Goal: Contribute content: Add original content to the website for others to see

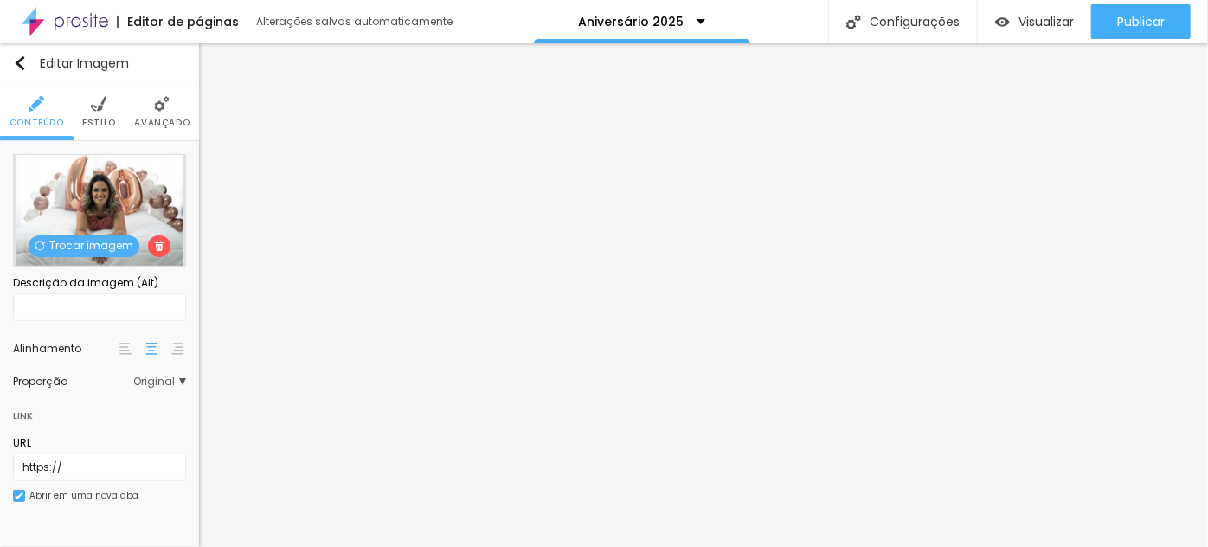
click at [92, 242] on span "Trocar imagem" at bounding box center [84, 246] width 111 height 22
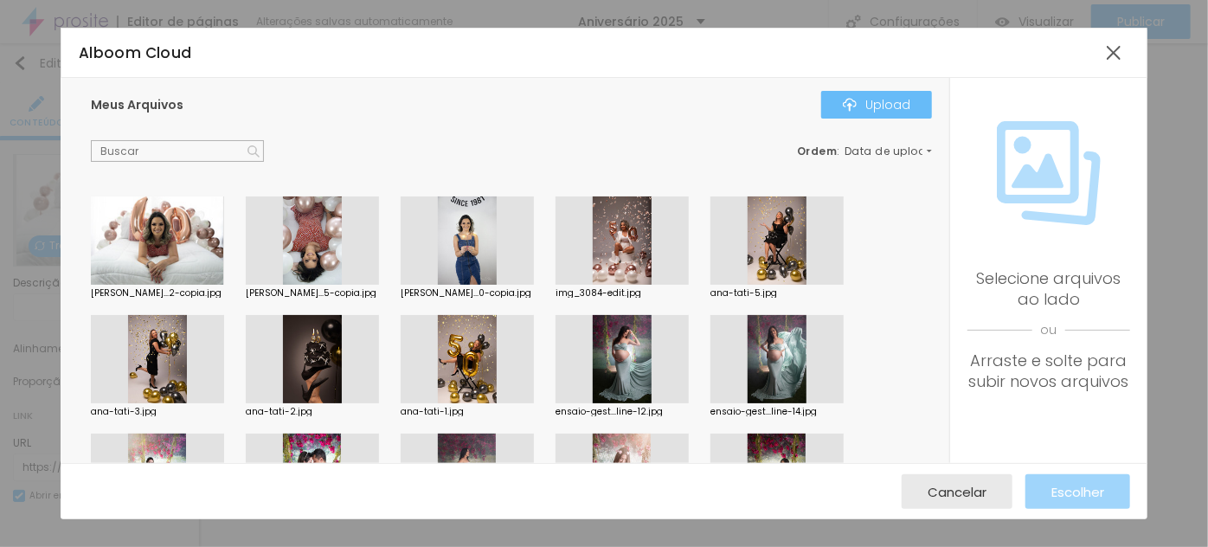
click at [886, 100] on div "Upload" at bounding box center [877, 105] width 68 height 14
click at [883, 107] on div "Upload" at bounding box center [877, 105] width 68 height 14
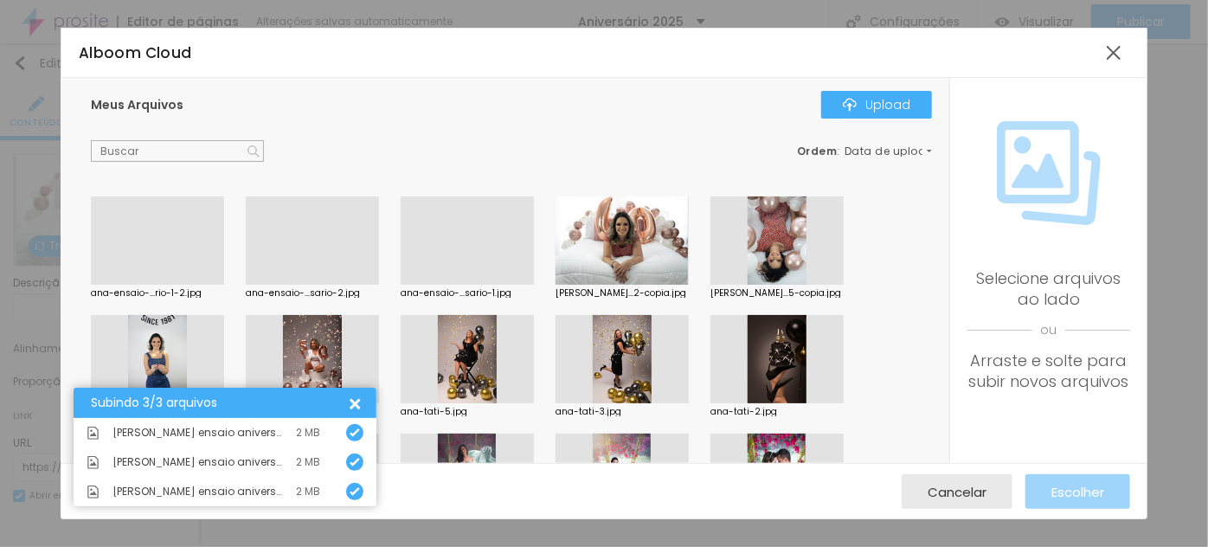
click at [480, 285] on div at bounding box center [467, 285] width 133 height 0
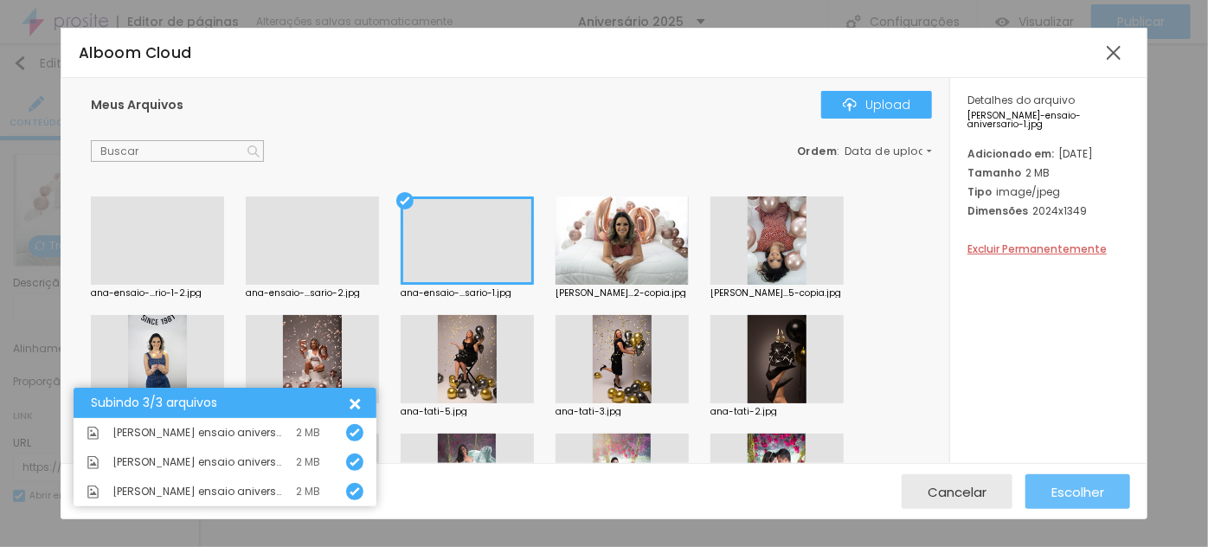
click at [1086, 488] on span "Escolher" at bounding box center [1078, 492] width 53 height 15
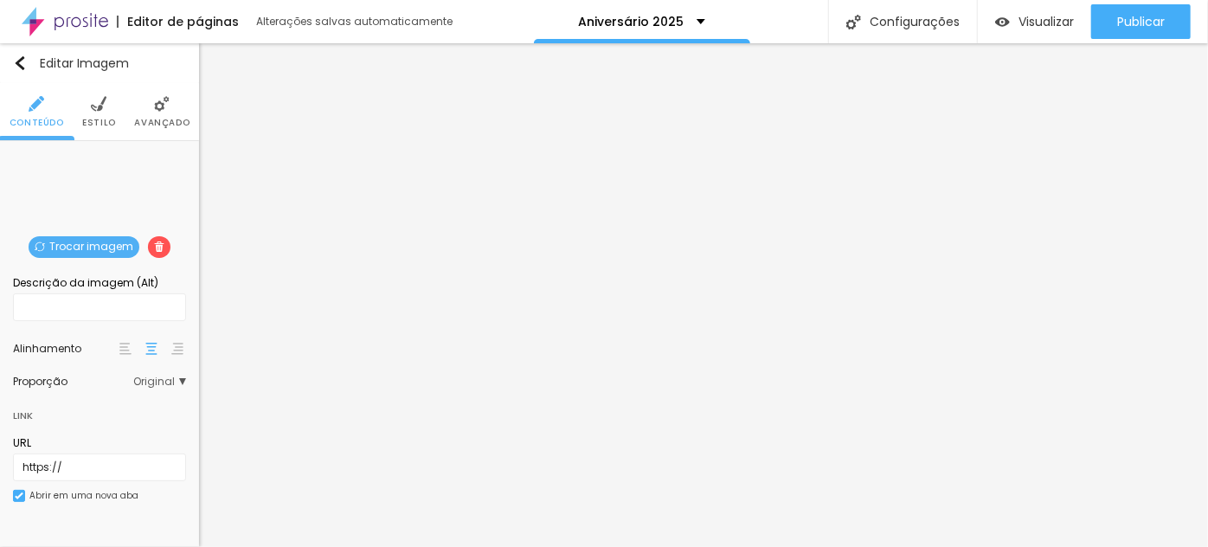
click at [76, 241] on span "Trocar imagem" at bounding box center [84, 247] width 111 height 22
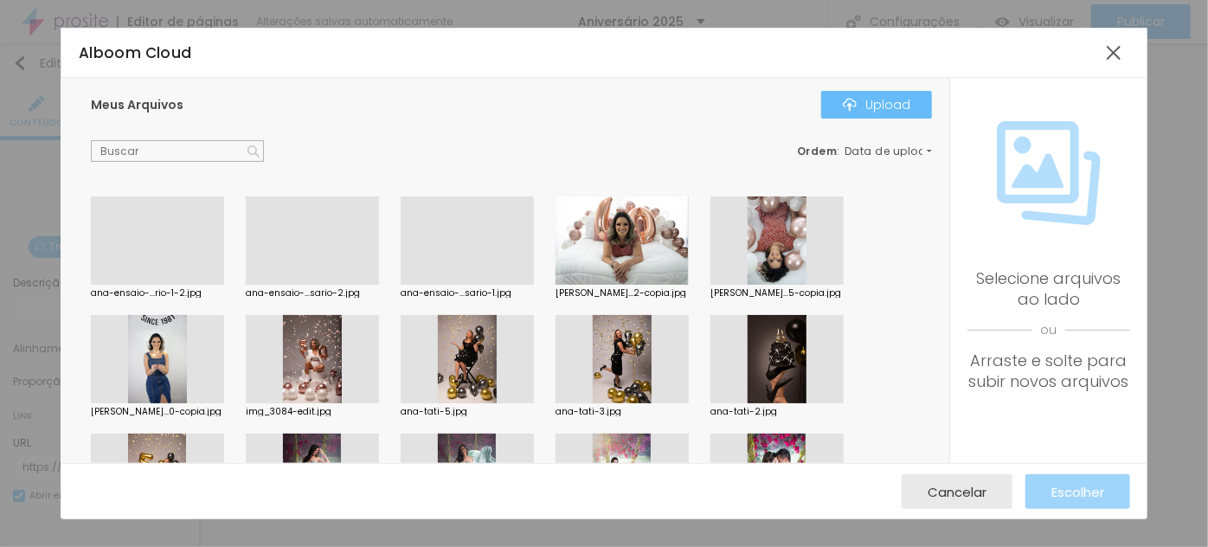
click at [857, 109] on img "button" at bounding box center [850, 105] width 14 height 14
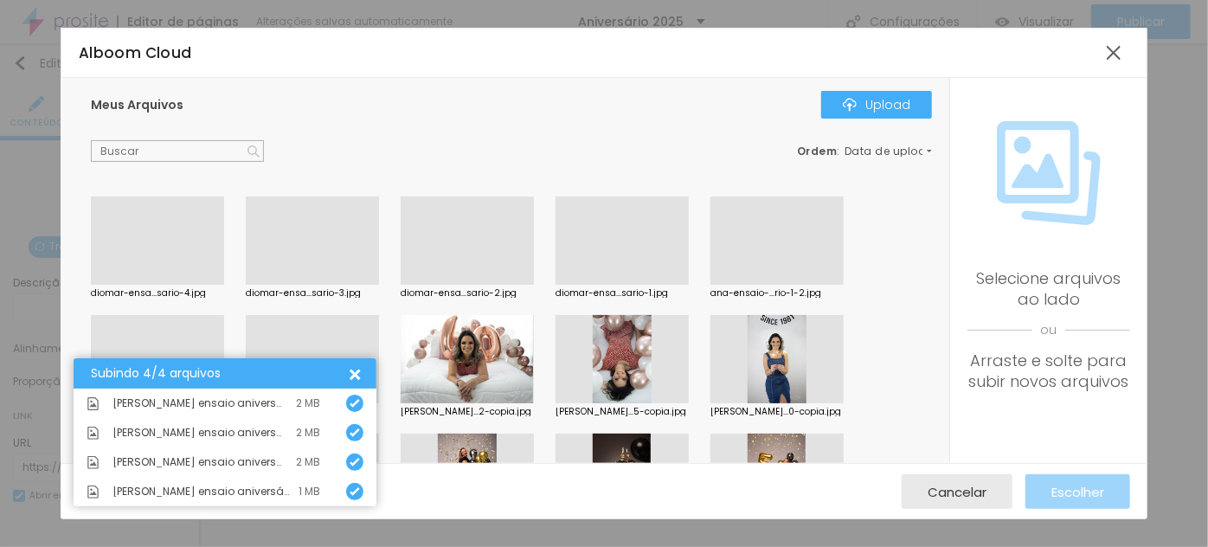
click at [345, 285] on div at bounding box center [312, 285] width 133 height 0
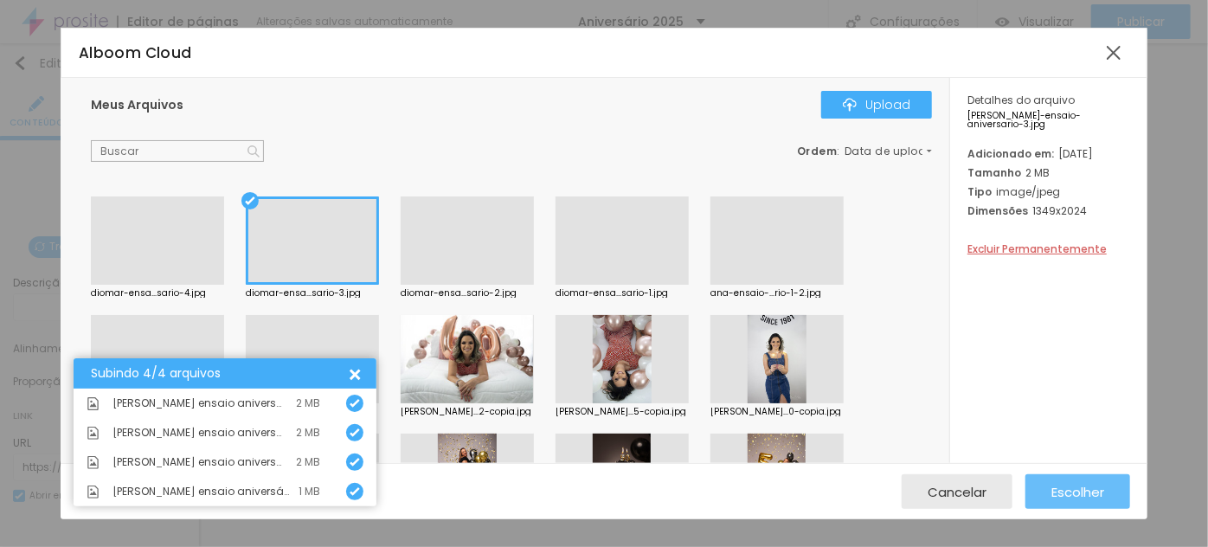
click at [1071, 496] on span "Escolher" at bounding box center [1078, 492] width 53 height 15
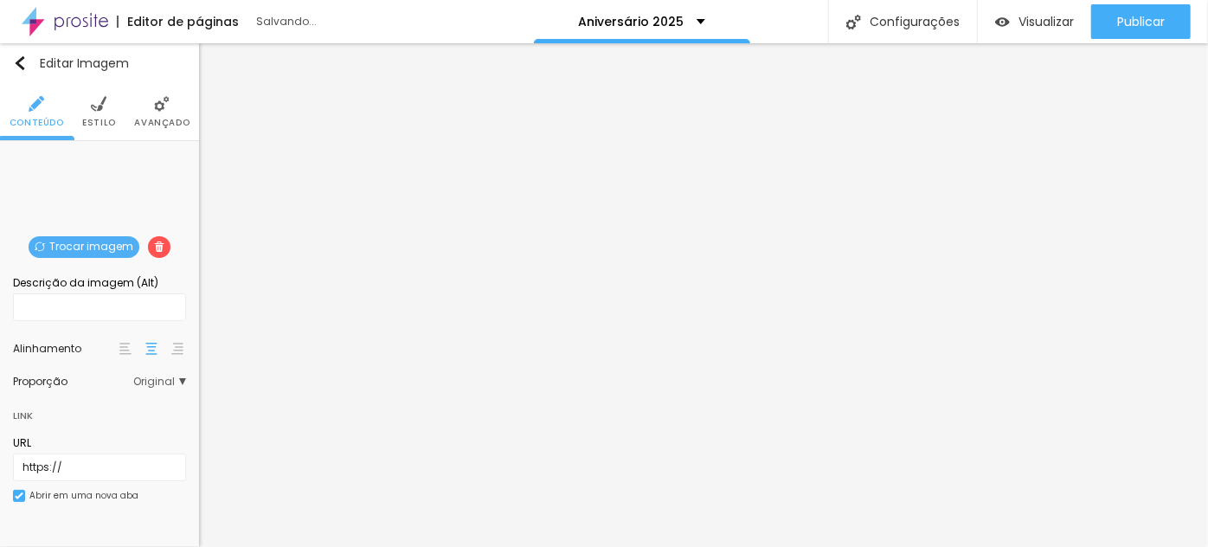
click at [78, 244] on span "Trocar imagem" at bounding box center [84, 247] width 111 height 22
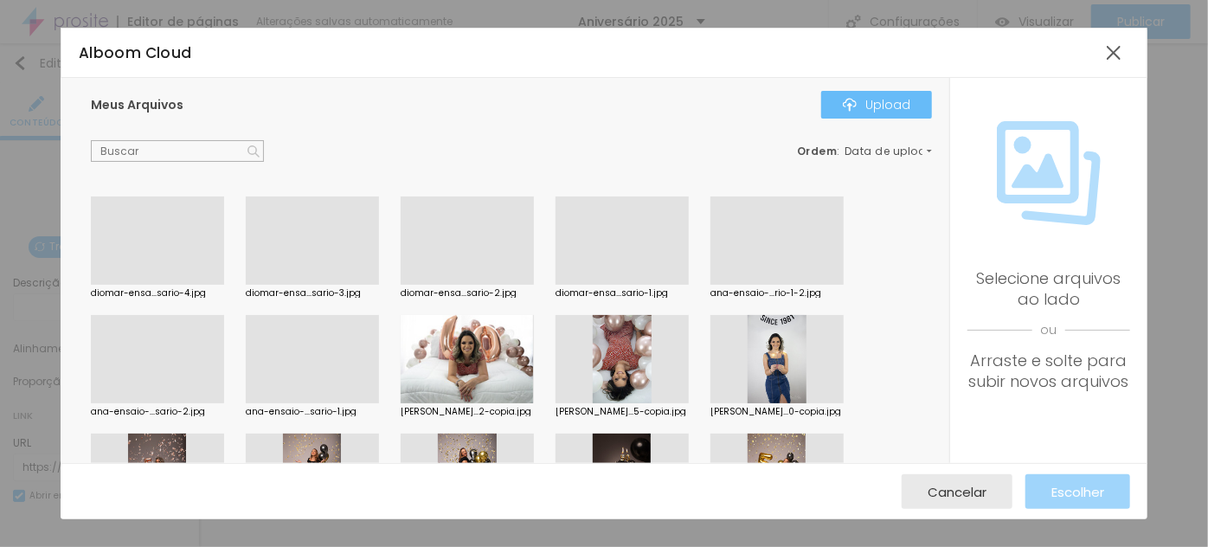
click at [881, 106] on div "Upload" at bounding box center [877, 105] width 68 height 14
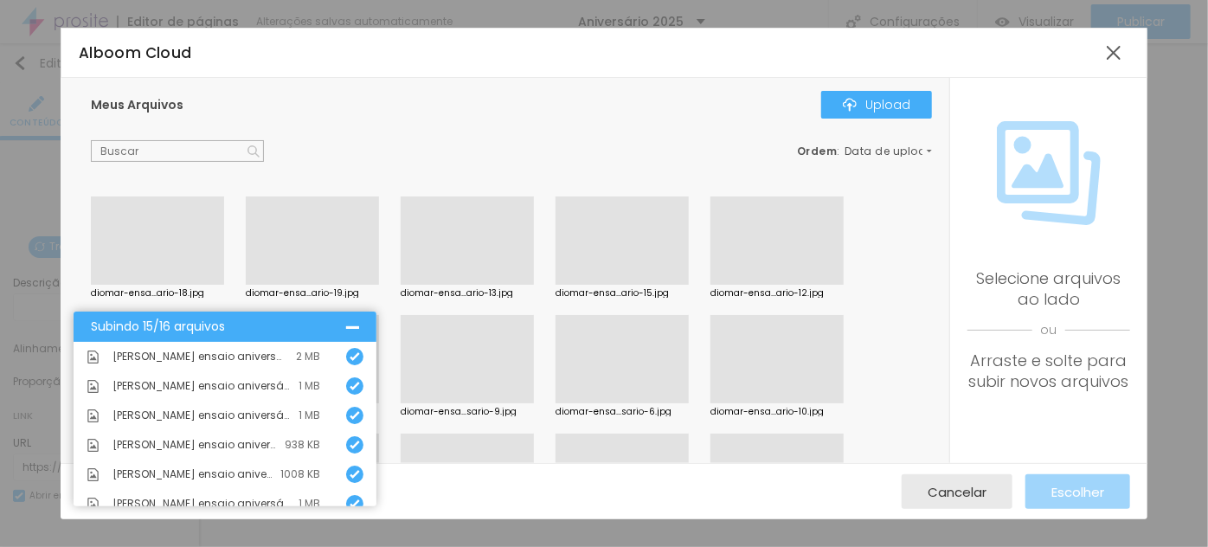
click at [166, 285] on div at bounding box center [157, 285] width 133 height 0
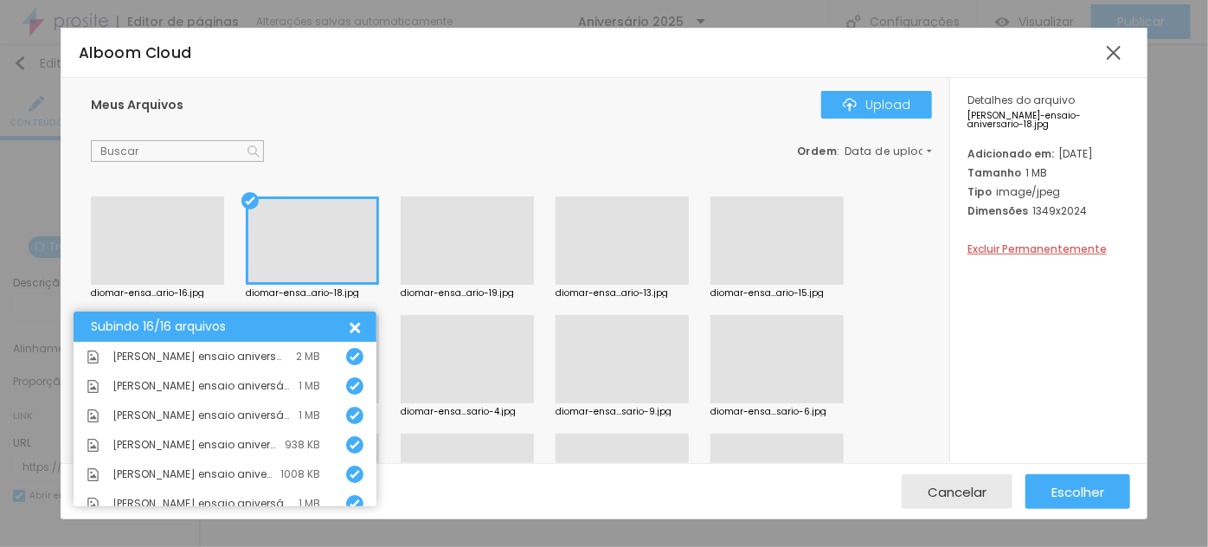
click at [451, 285] on div at bounding box center [467, 285] width 133 height 0
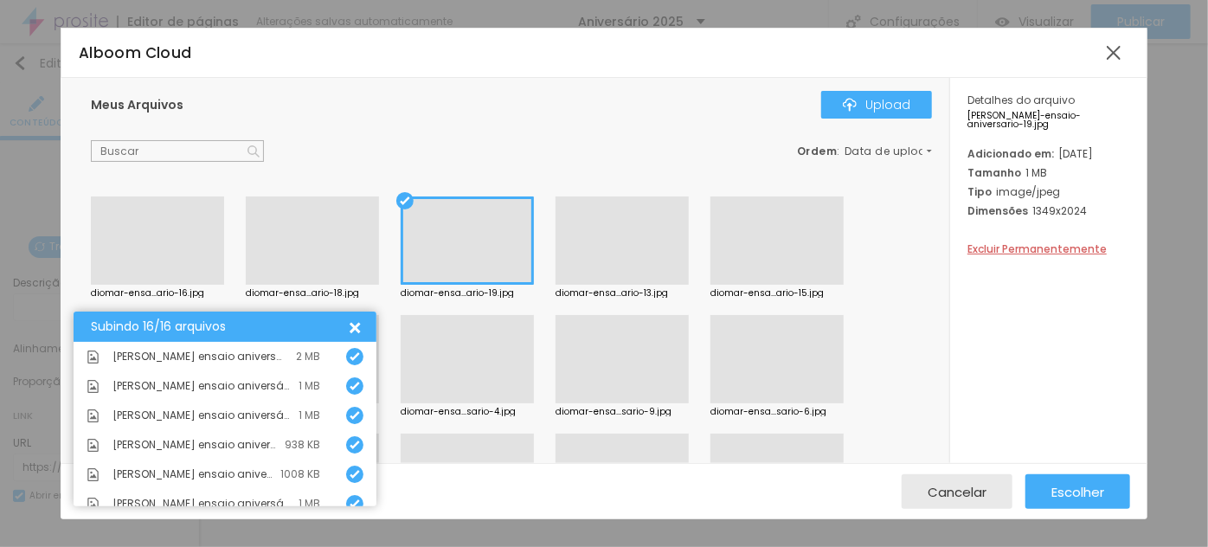
click at [616, 285] on div at bounding box center [622, 285] width 133 height 0
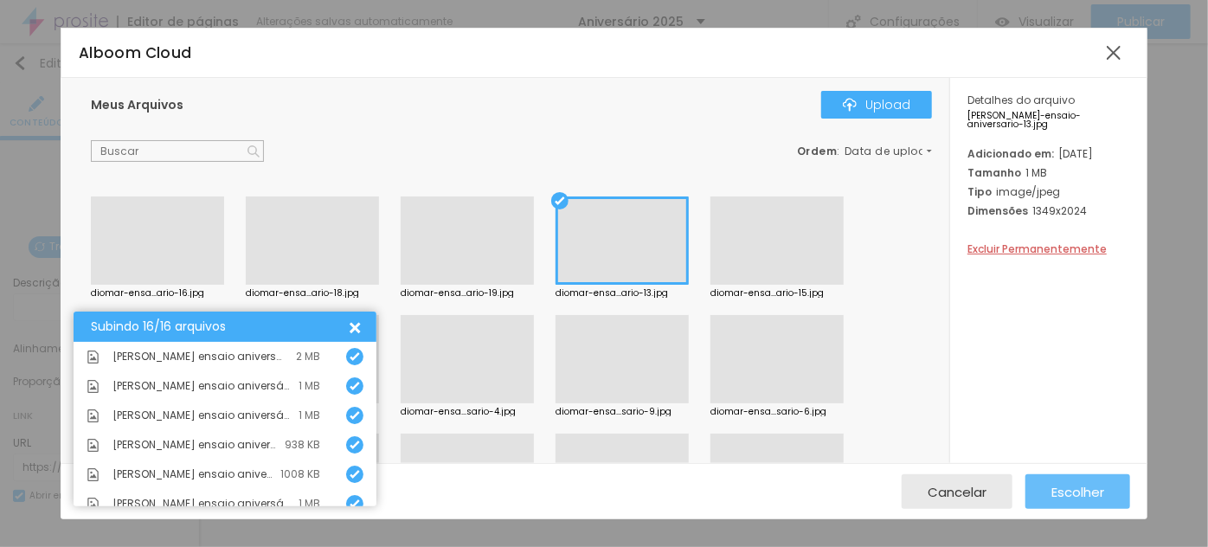
click at [1094, 490] on span "Escolher" at bounding box center [1078, 492] width 53 height 15
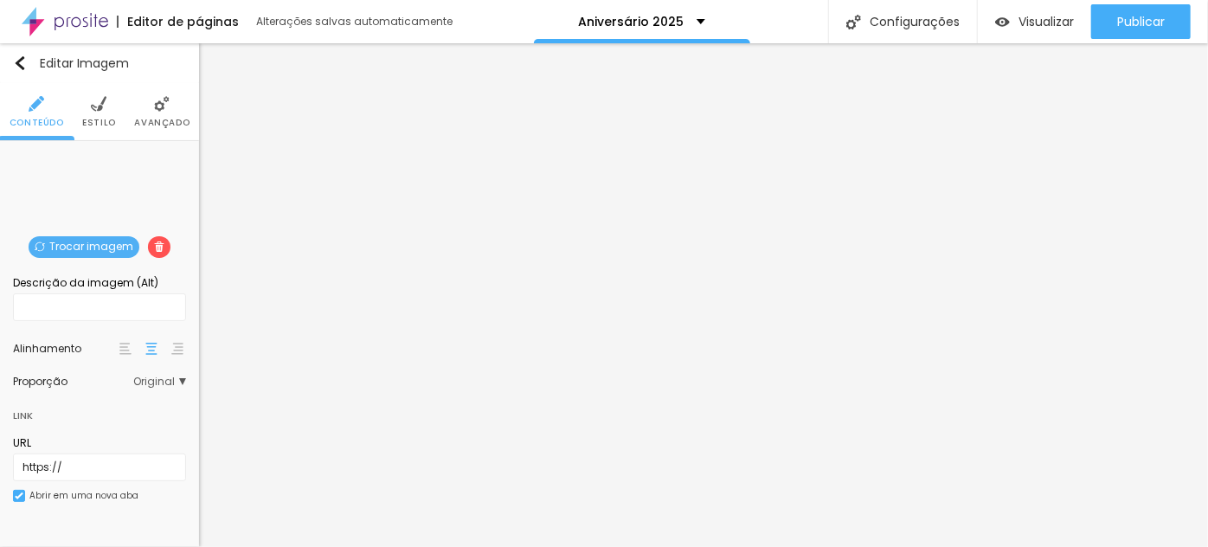
click at [103, 241] on span "Trocar imagem" at bounding box center [84, 247] width 111 height 22
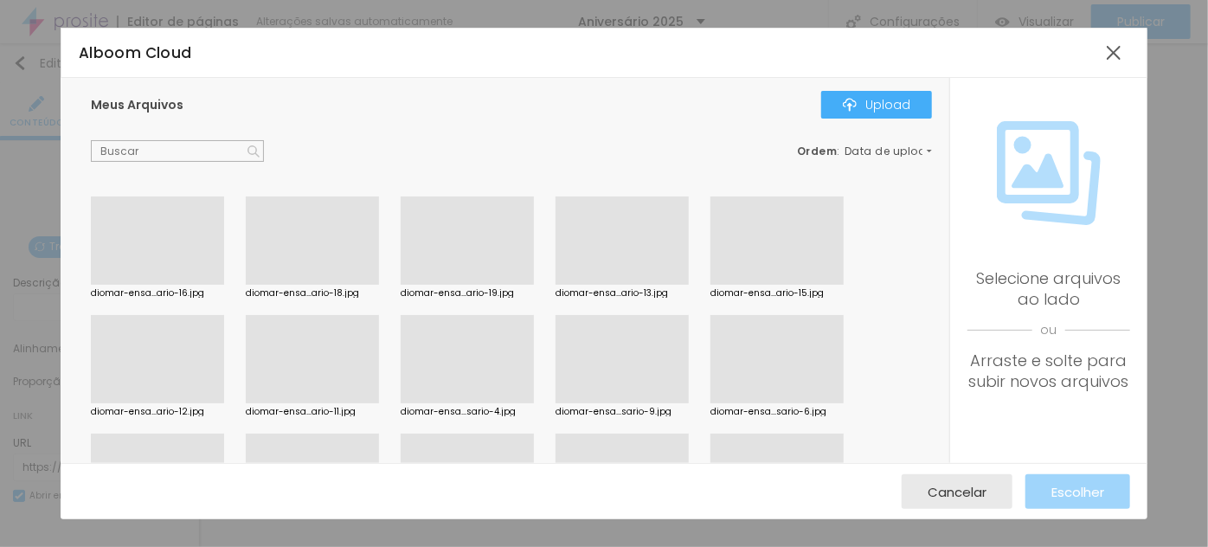
click at [163, 285] on div at bounding box center [157, 285] width 133 height 0
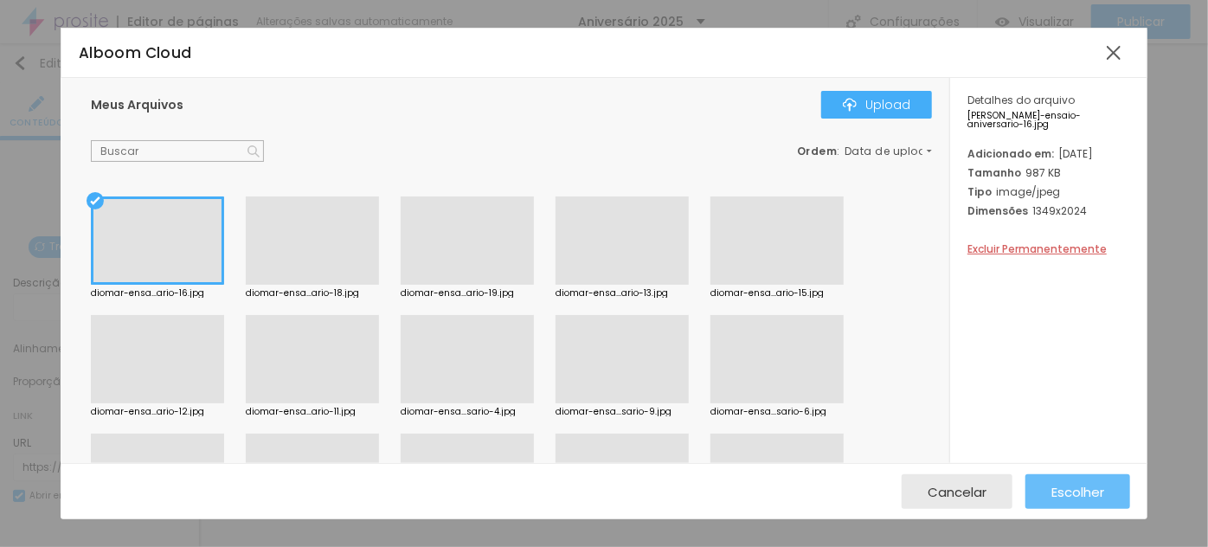
click at [1070, 491] on span "Escolher" at bounding box center [1078, 492] width 53 height 15
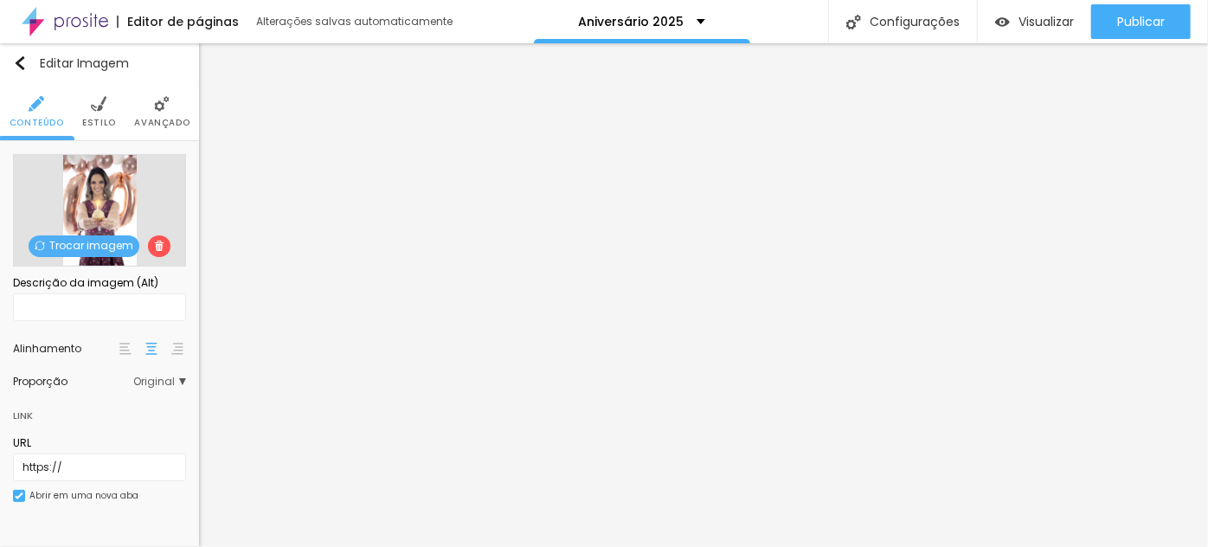
click at [104, 246] on span "Trocar imagem" at bounding box center [84, 246] width 111 height 22
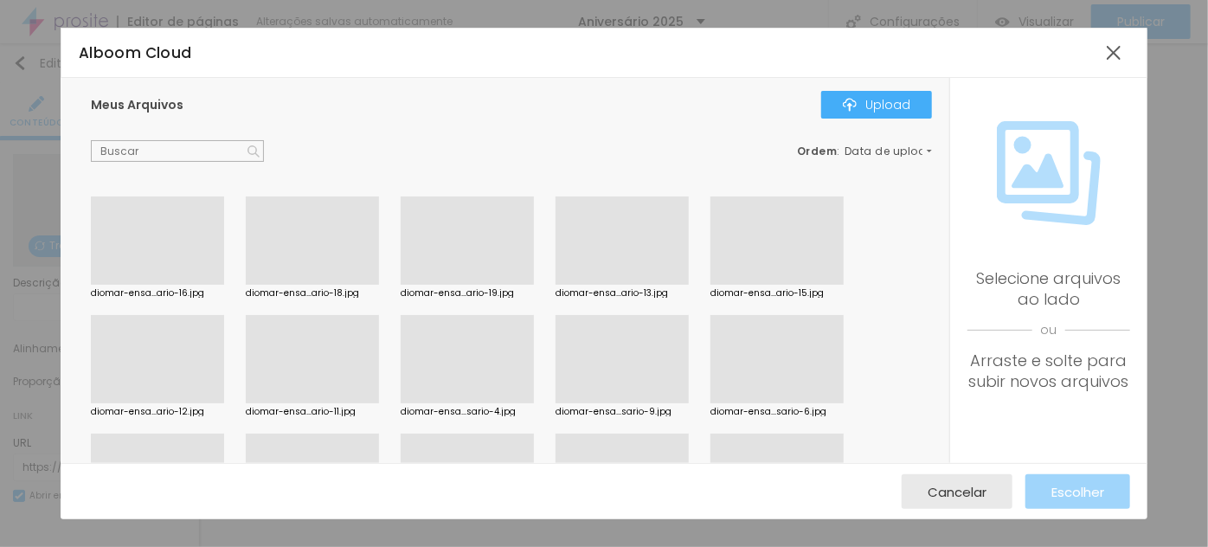
drag, startPoint x: 471, startPoint y: 350, endPoint x: 502, endPoint y: 364, distance: 34.1
click at [471, 403] on div at bounding box center [467, 403] width 133 height 0
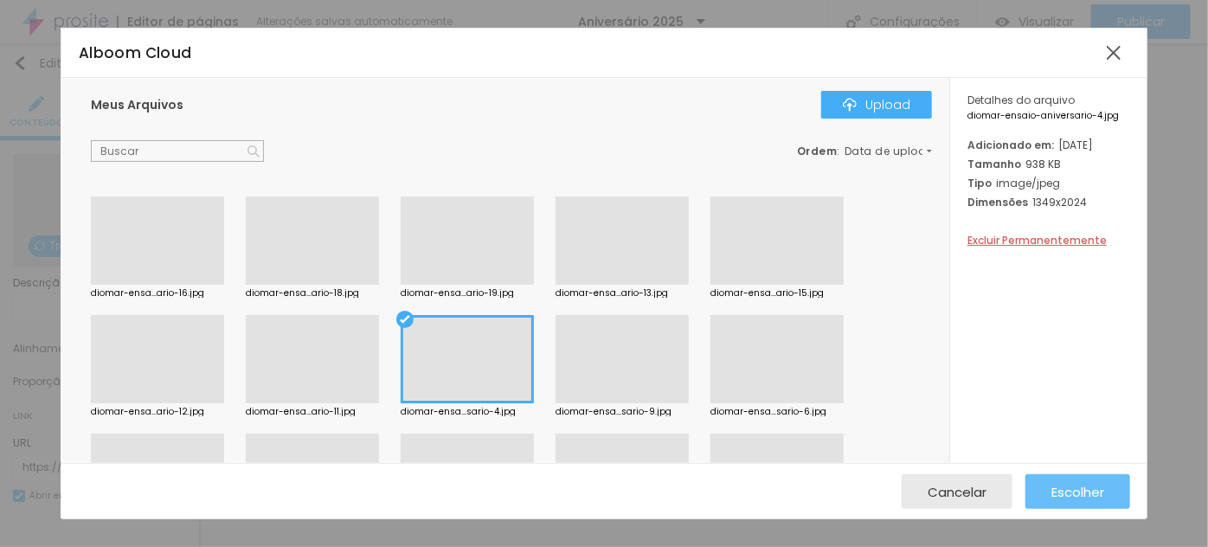
click at [1066, 486] on span "Escolher" at bounding box center [1078, 492] width 53 height 15
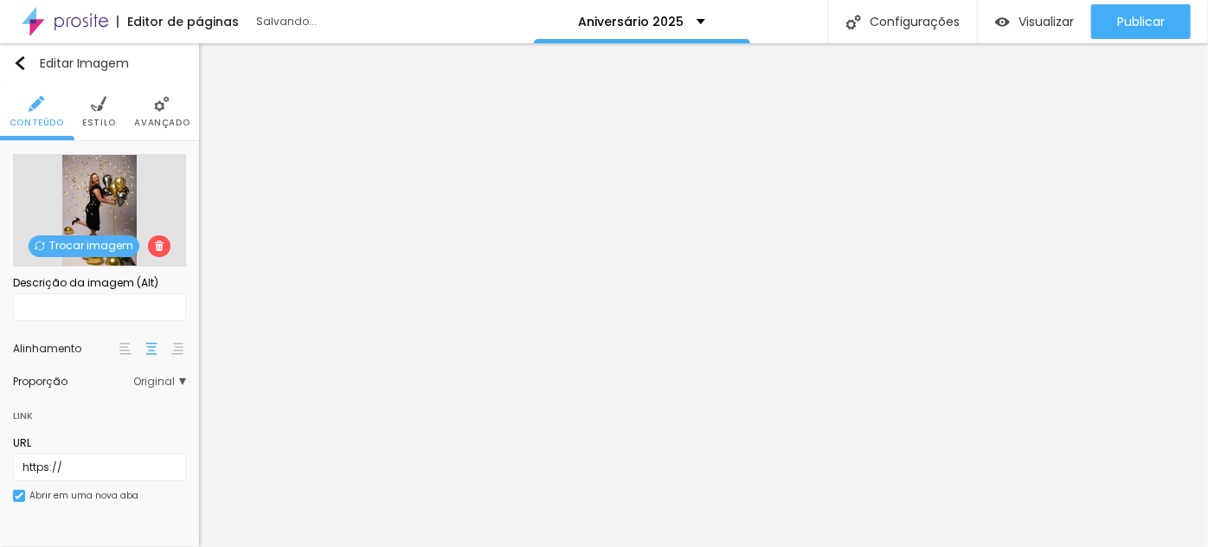
click at [97, 240] on span "Trocar imagem" at bounding box center [84, 246] width 111 height 22
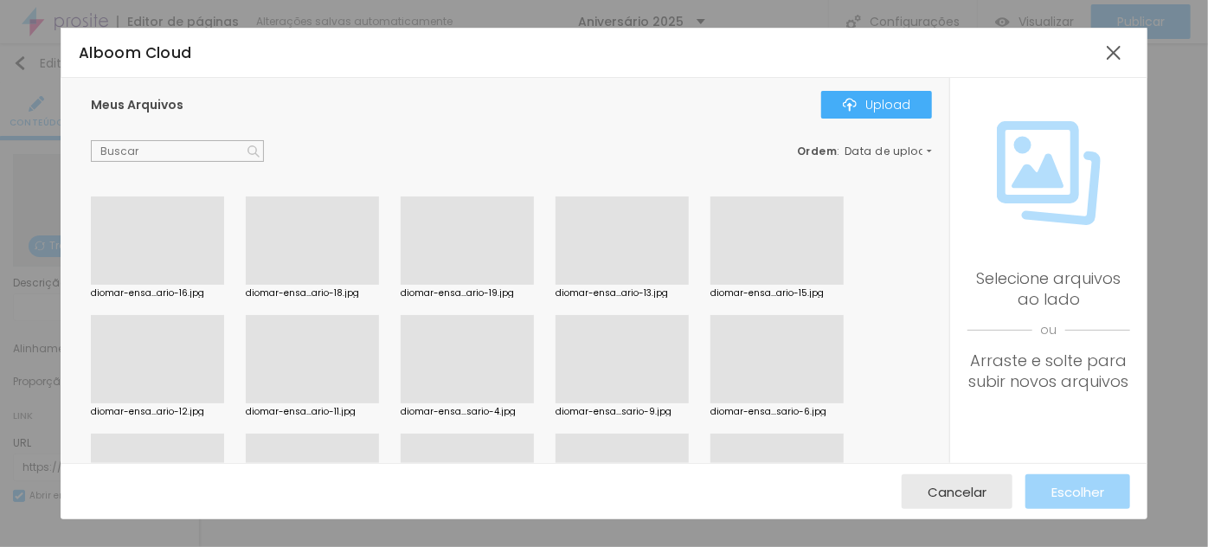
click at [628, 403] on div at bounding box center [622, 403] width 133 height 0
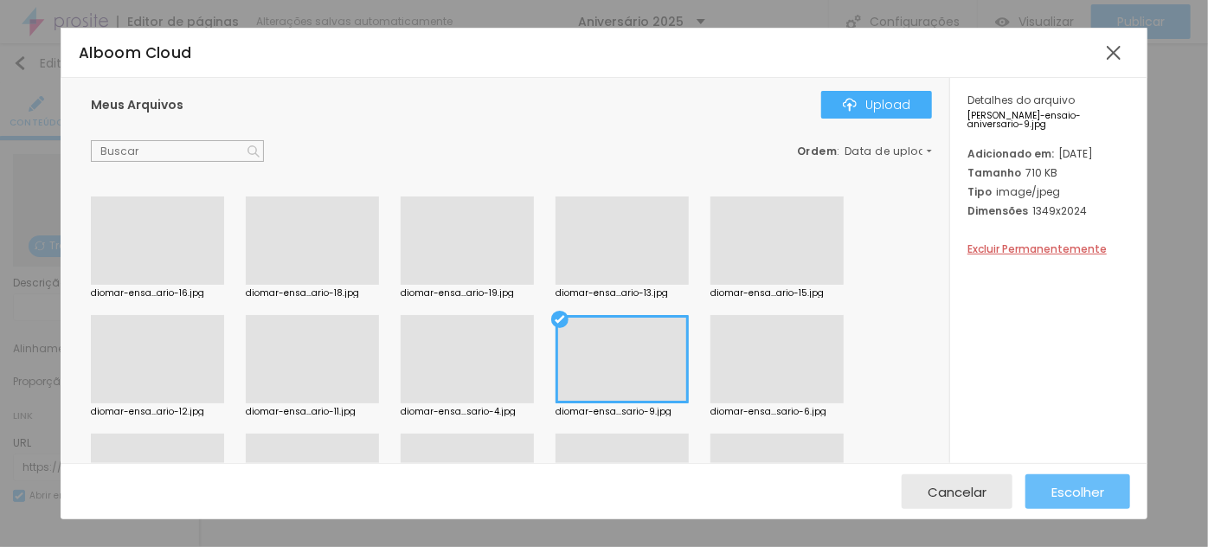
click at [1065, 493] on span "Escolher" at bounding box center [1078, 492] width 53 height 15
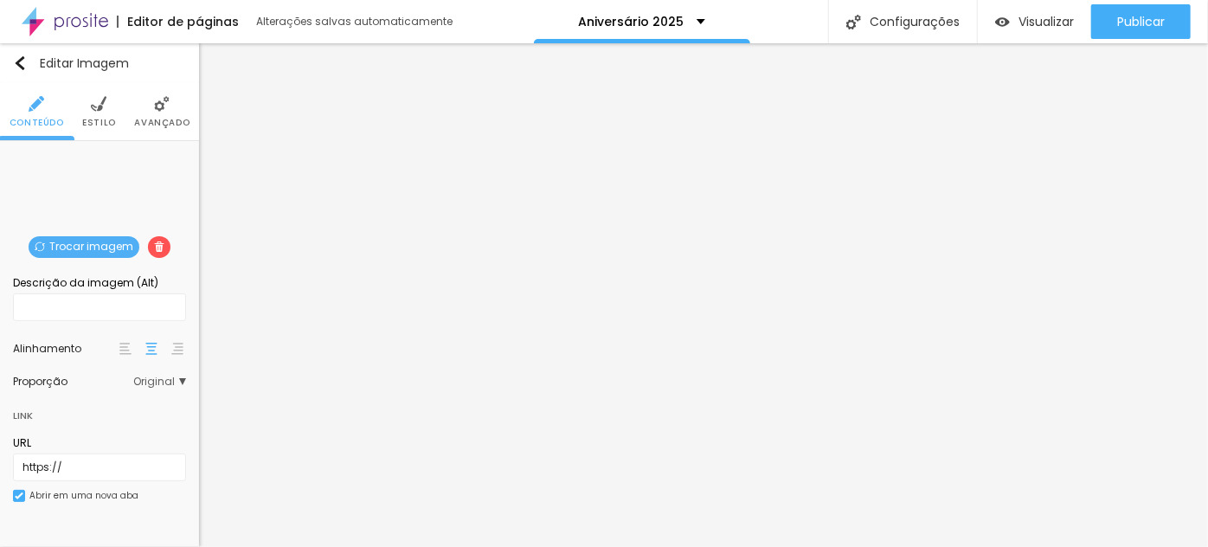
click at [81, 242] on span "Trocar imagem" at bounding box center [84, 247] width 111 height 22
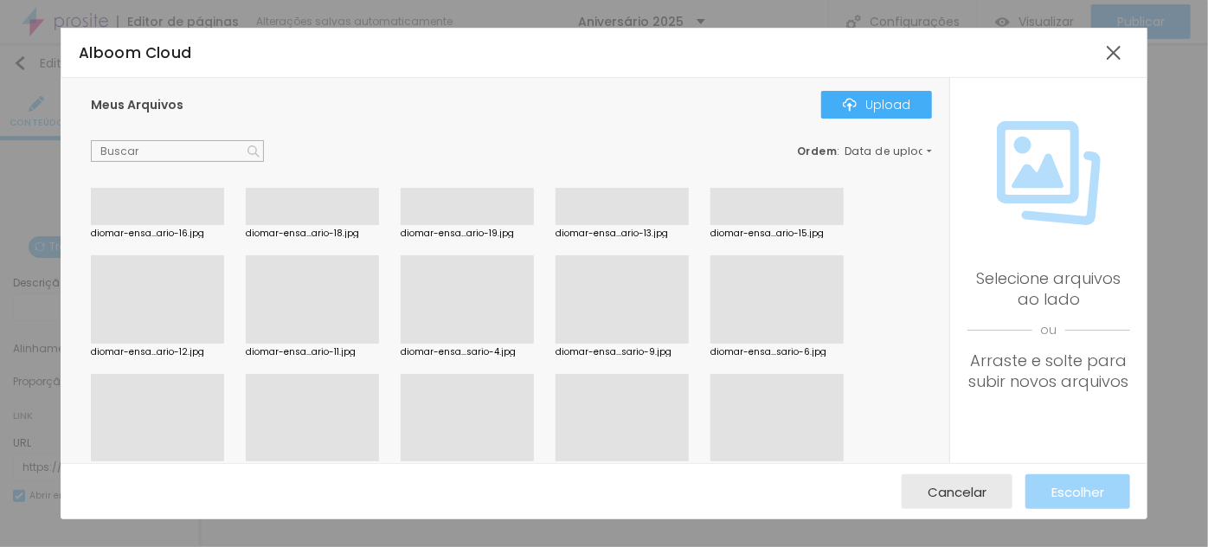
scroll to position [157, 0]
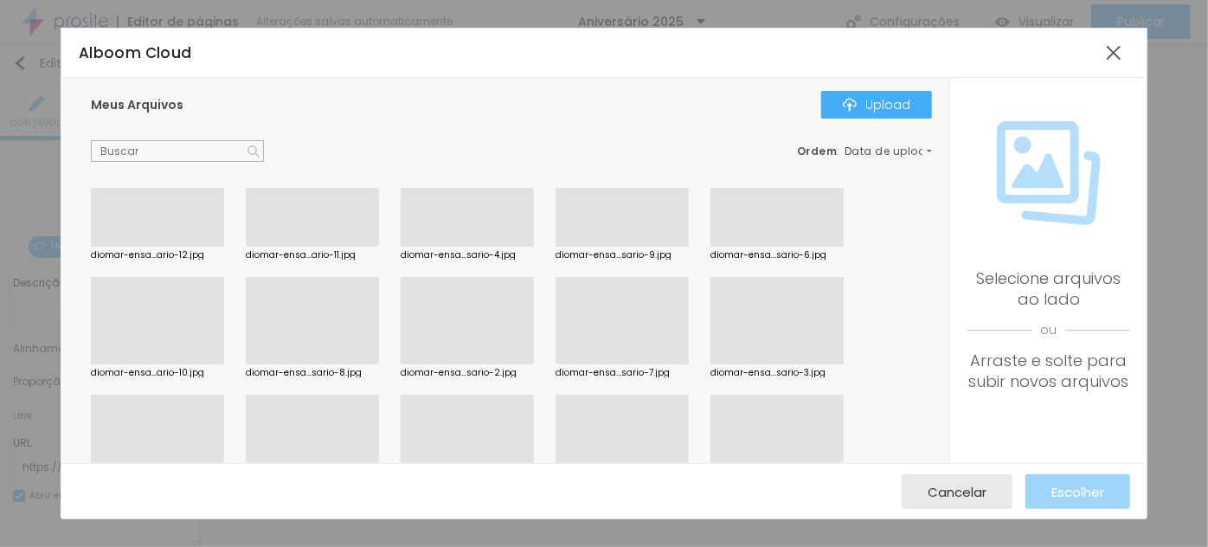
click at [166, 364] on div at bounding box center [157, 364] width 133 height 0
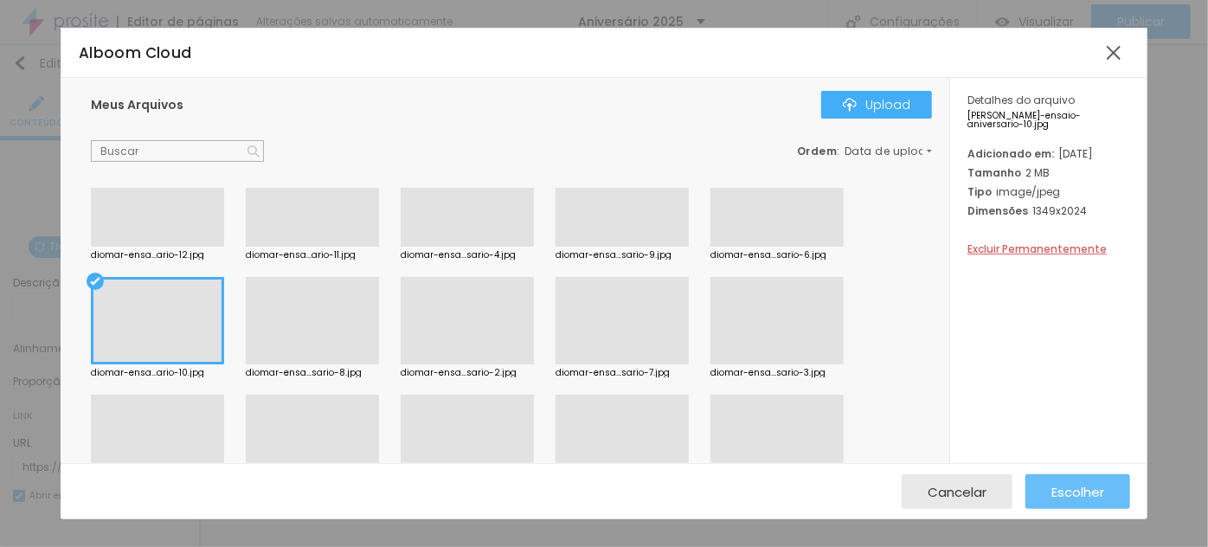
click at [1064, 489] on span "Escolher" at bounding box center [1078, 492] width 53 height 15
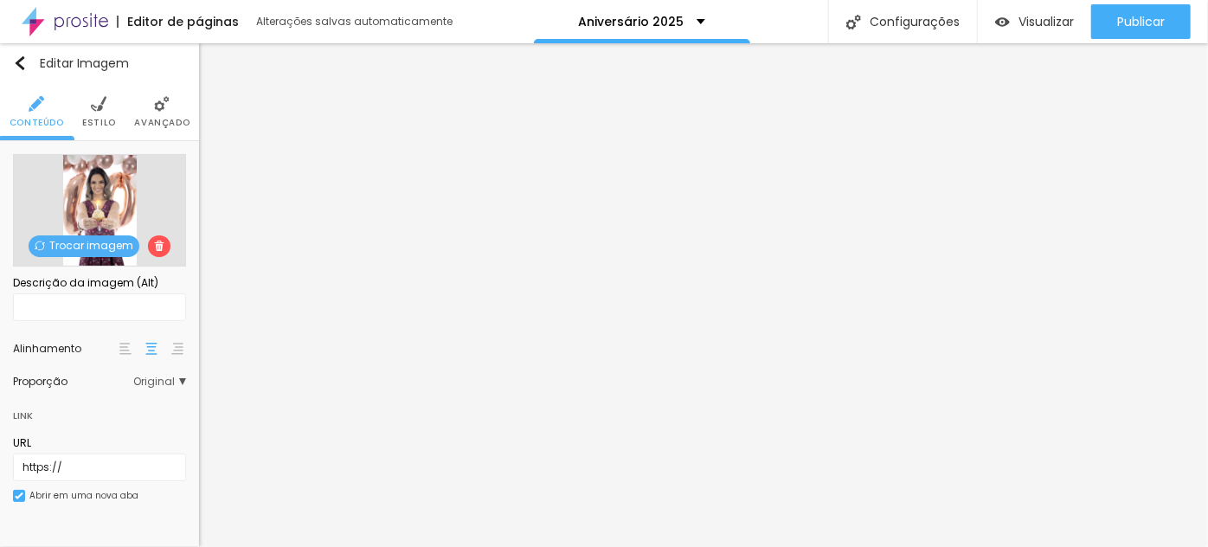
click at [81, 246] on span "Trocar imagem" at bounding box center [84, 246] width 111 height 22
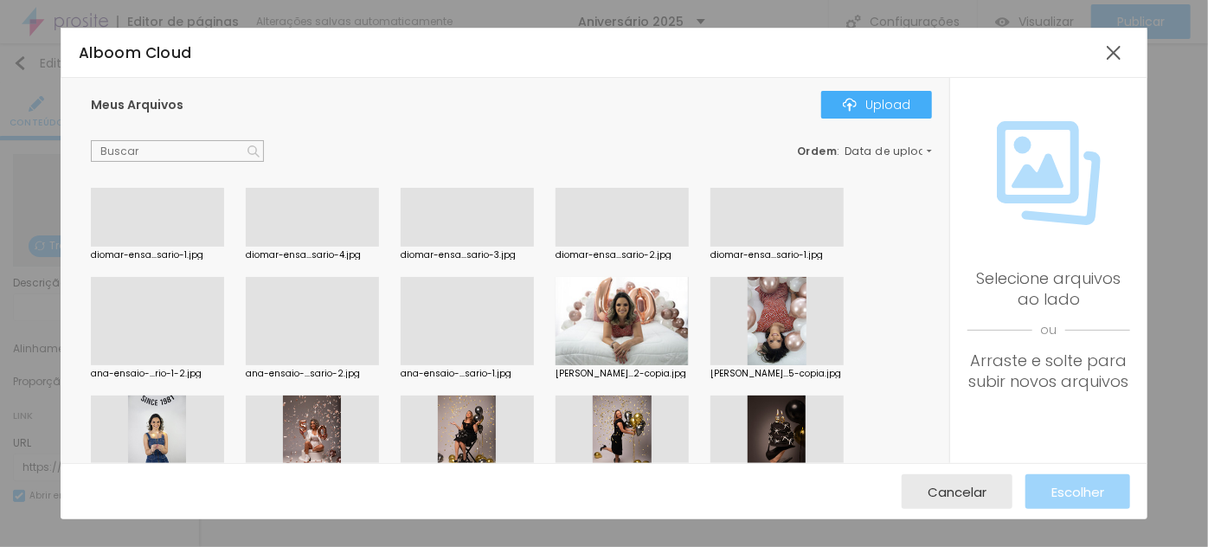
scroll to position [472, 0]
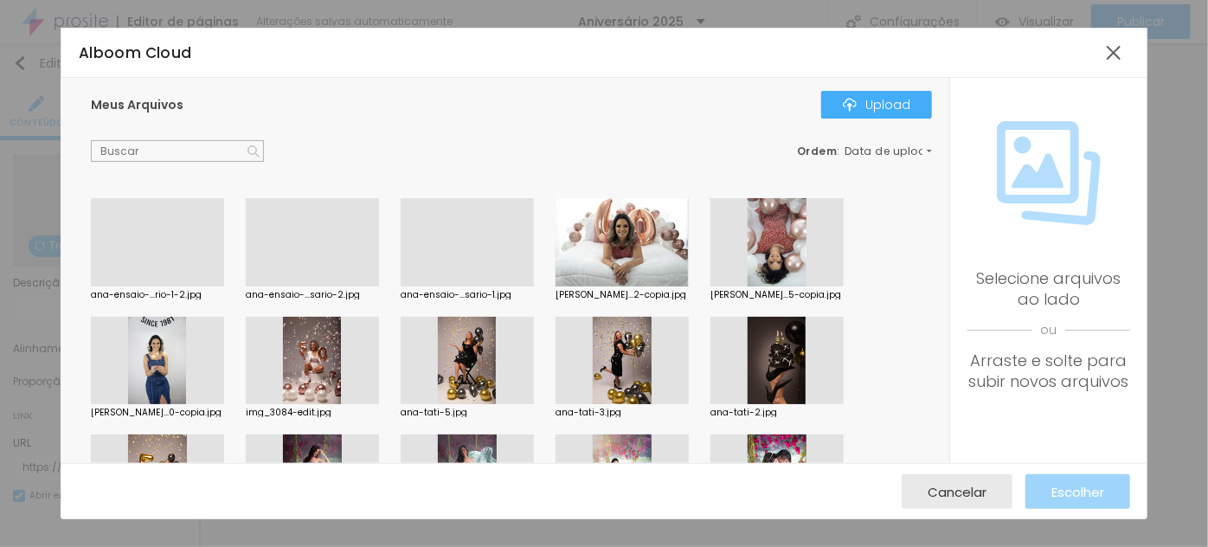
click at [159, 371] on div at bounding box center [157, 361] width 133 height 88
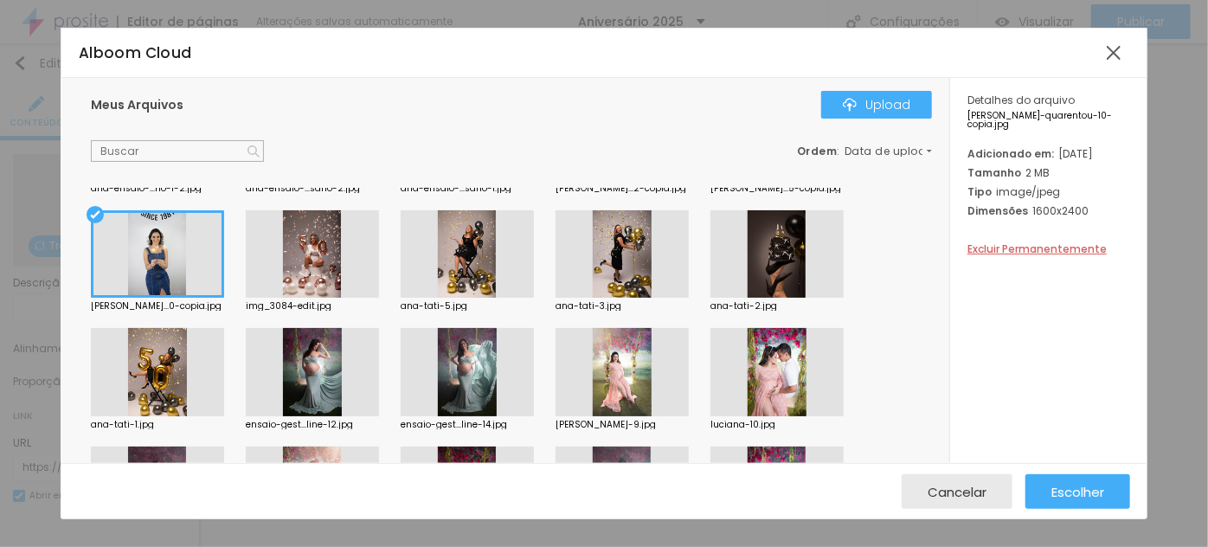
scroll to position [551, 0]
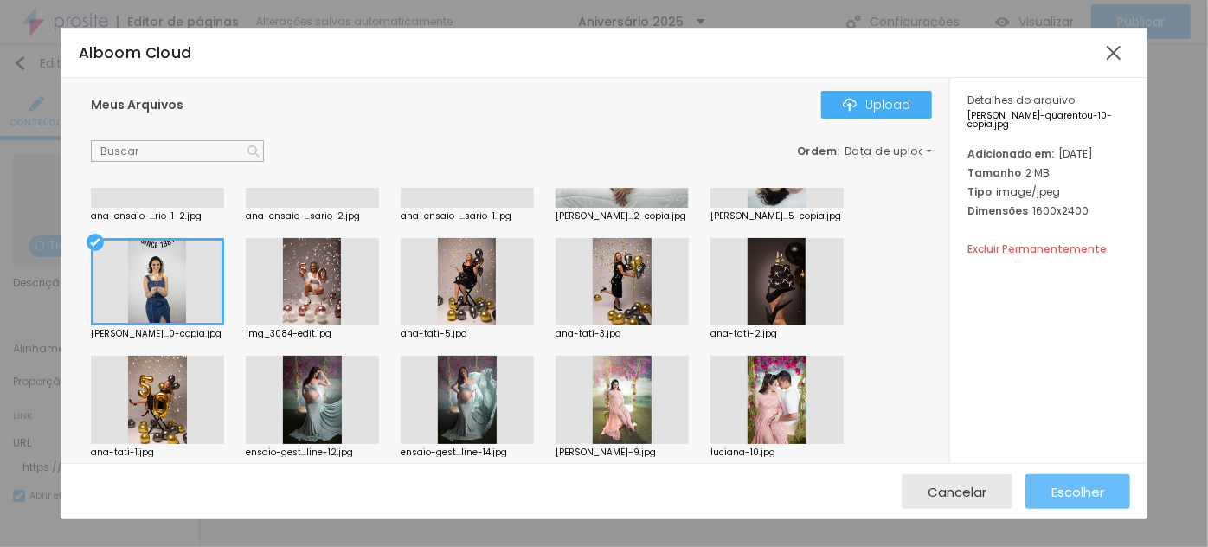
click at [1084, 498] on span "Escolher" at bounding box center [1078, 492] width 53 height 15
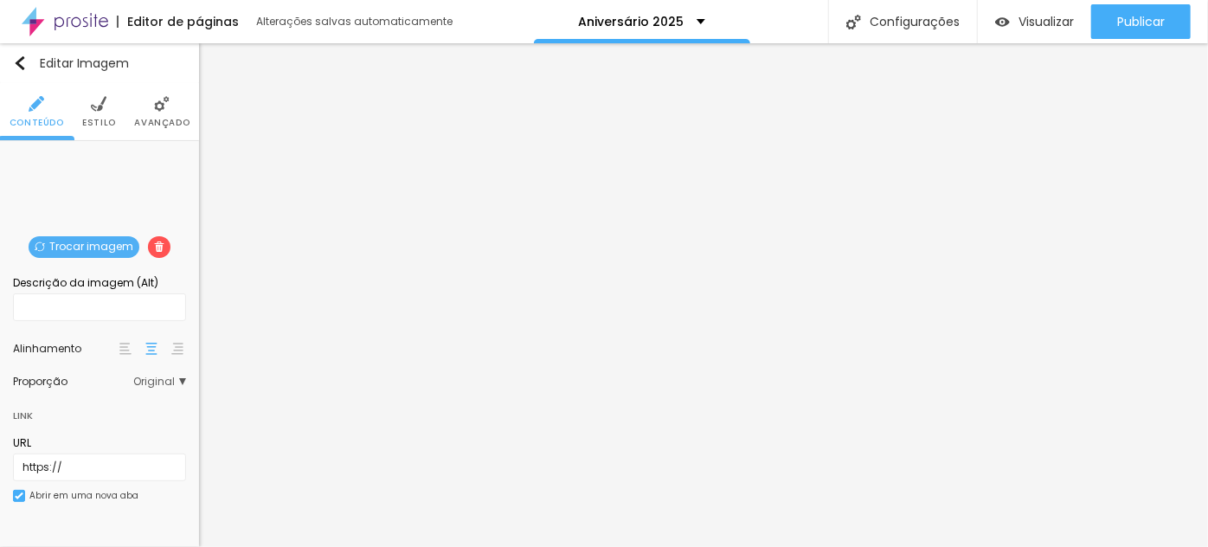
click at [99, 244] on span "Trocar imagem" at bounding box center [84, 247] width 111 height 22
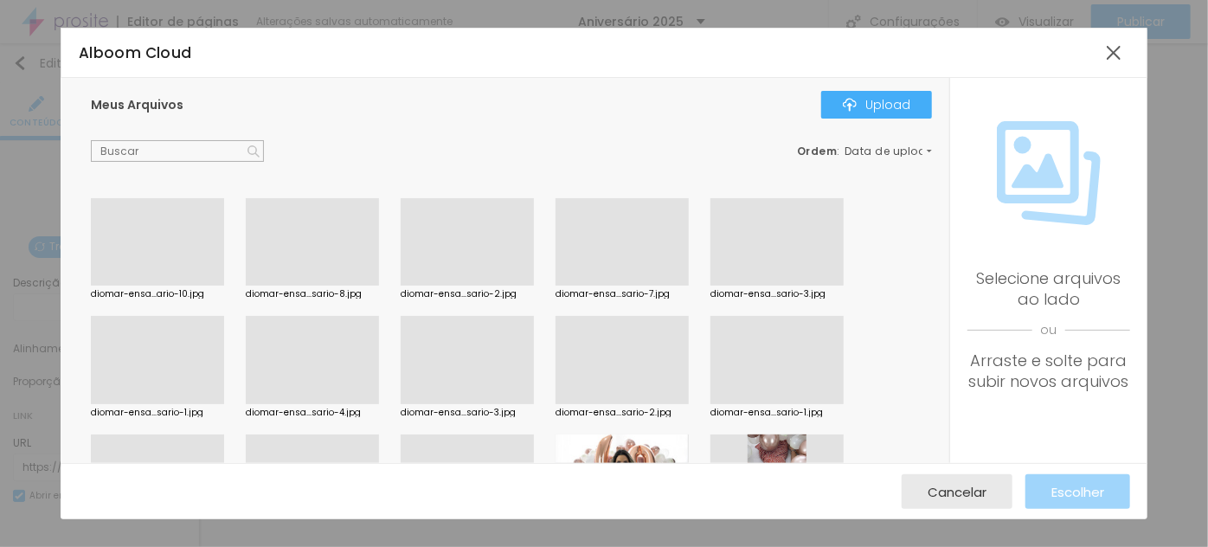
scroll to position [393, 0]
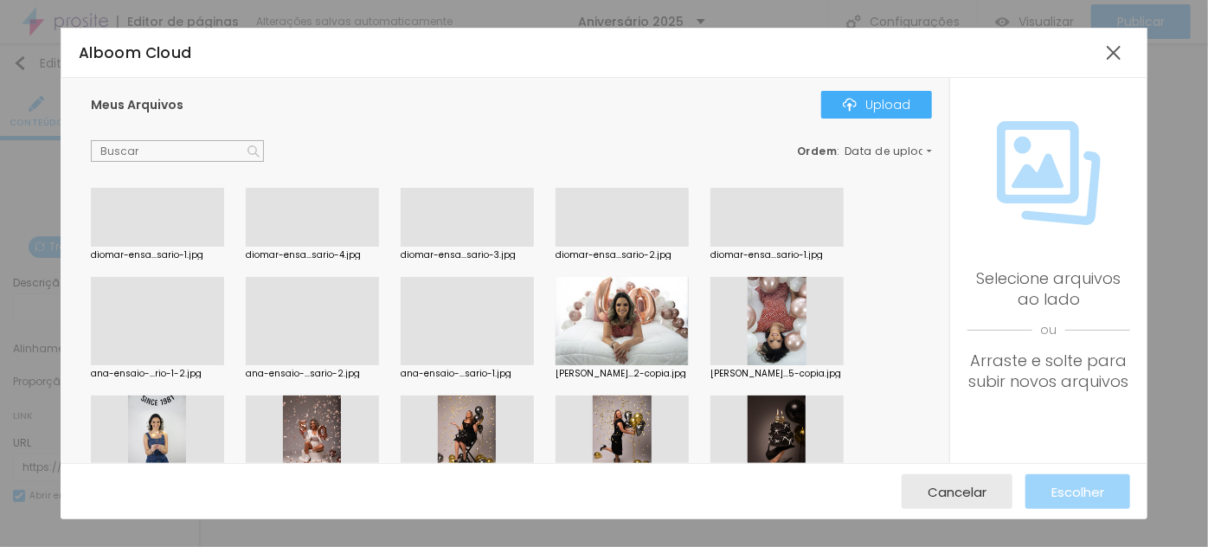
drag, startPoint x: 305, startPoint y: 304, endPoint x: 351, endPoint y: 323, distance: 49.7
click at [306, 365] on div at bounding box center [312, 365] width 133 height 0
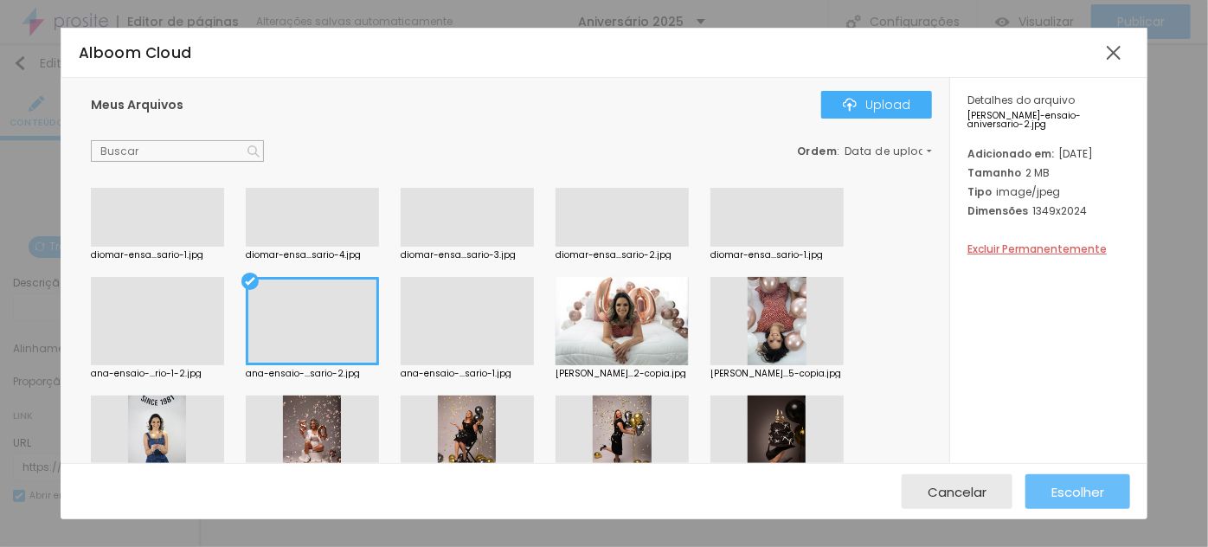
click at [1090, 486] on span "Escolher" at bounding box center [1078, 492] width 53 height 15
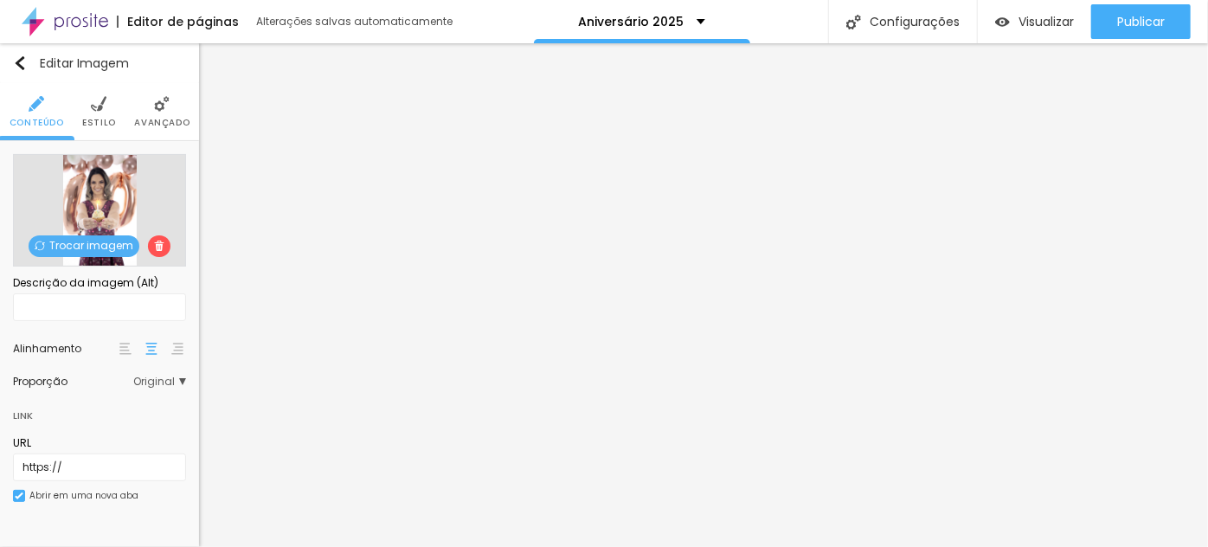
click at [81, 247] on span "Trocar imagem" at bounding box center [84, 246] width 111 height 22
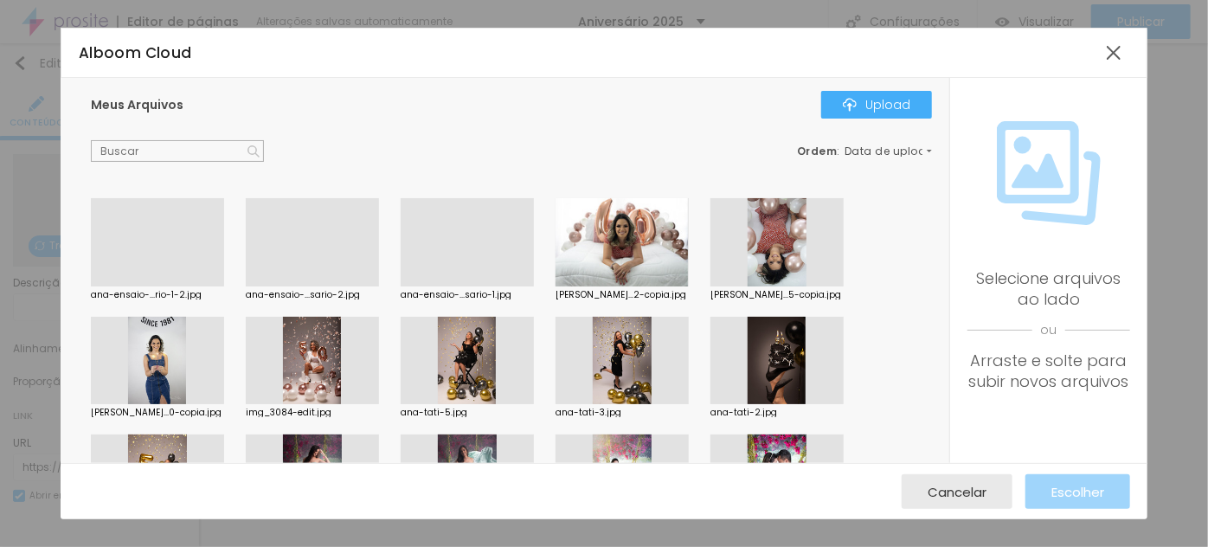
scroll to position [629, 0]
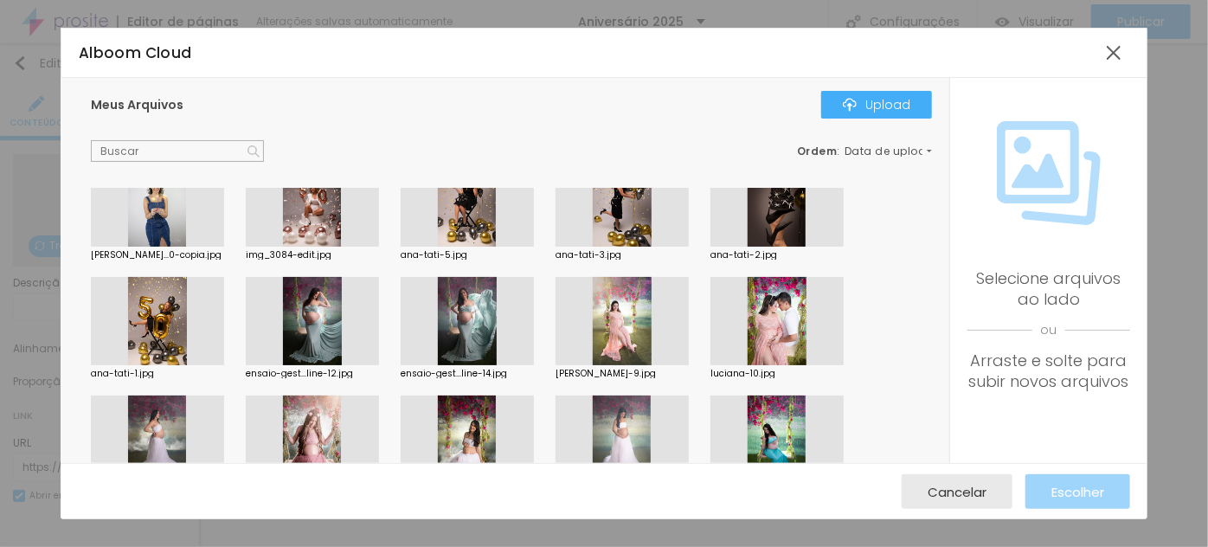
drag, startPoint x: 163, startPoint y: 318, endPoint x: 177, endPoint y: 322, distance: 15.3
click at [163, 319] on div at bounding box center [157, 321] width 133 height 88
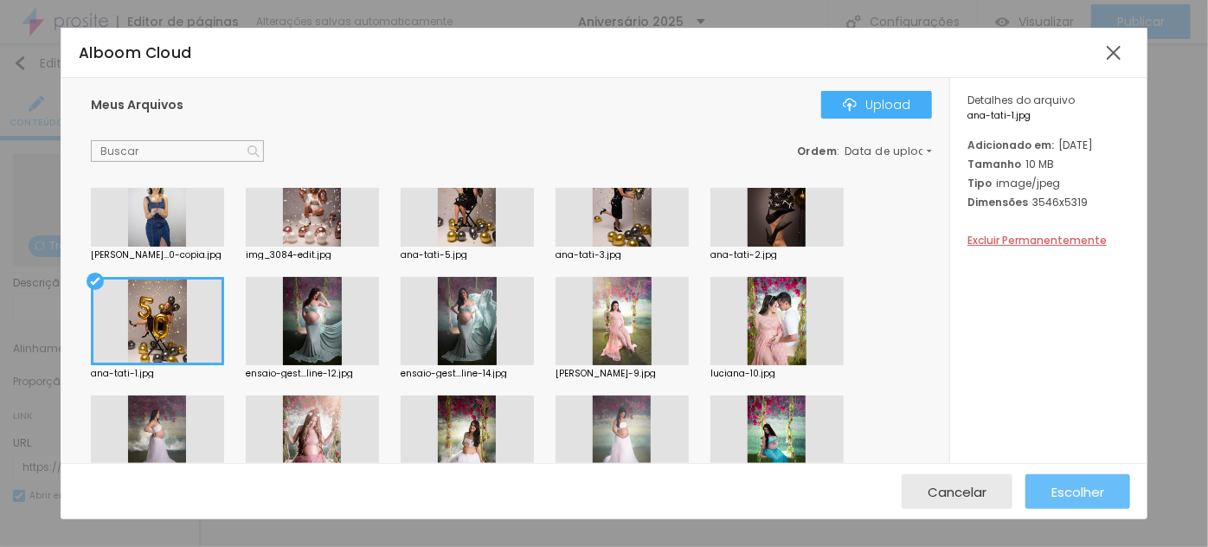
click at [1104, 493] on span "Escolher" at bounding box center [1078, 492] width 53 height 15
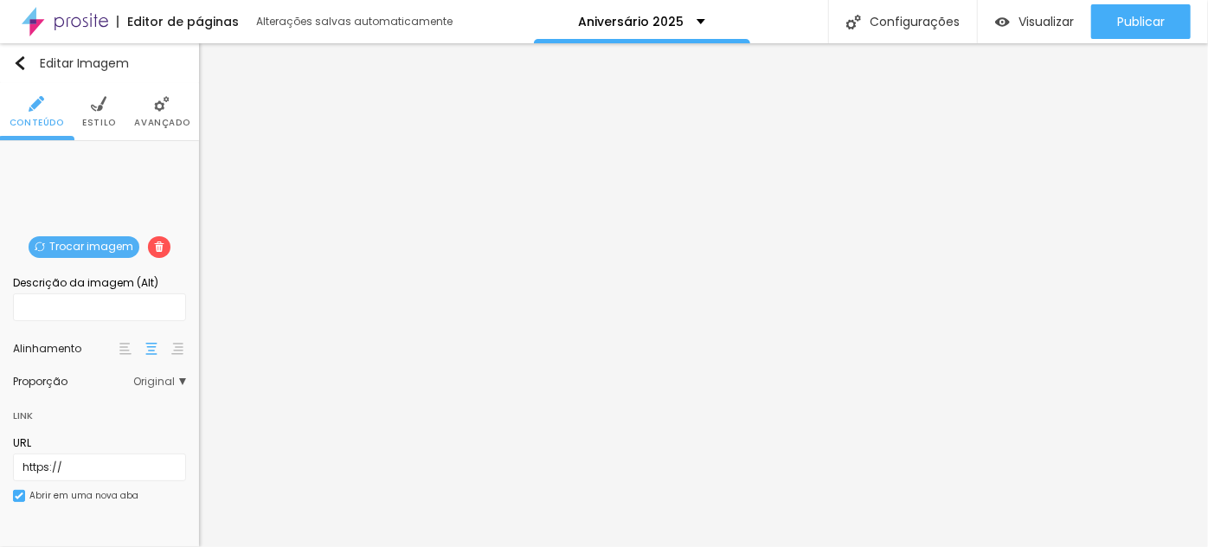
click at [96, 242] on span "Trocar imagem" at bounding box center [84, 247] width 111 height 22
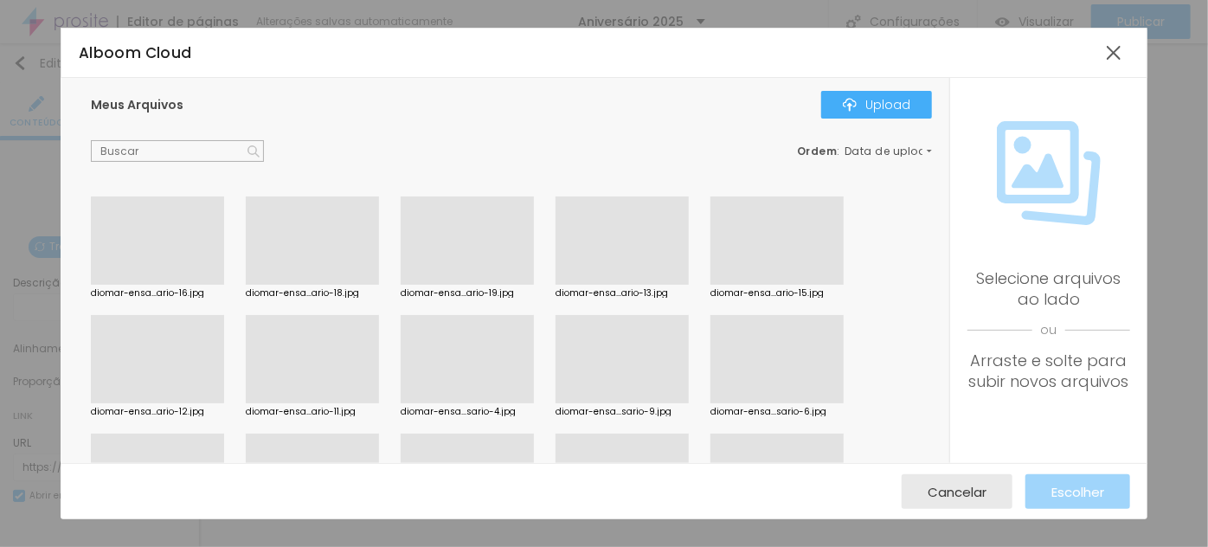
click at [290, 403] on div at bounding box center [312, 403] width 133 height 0
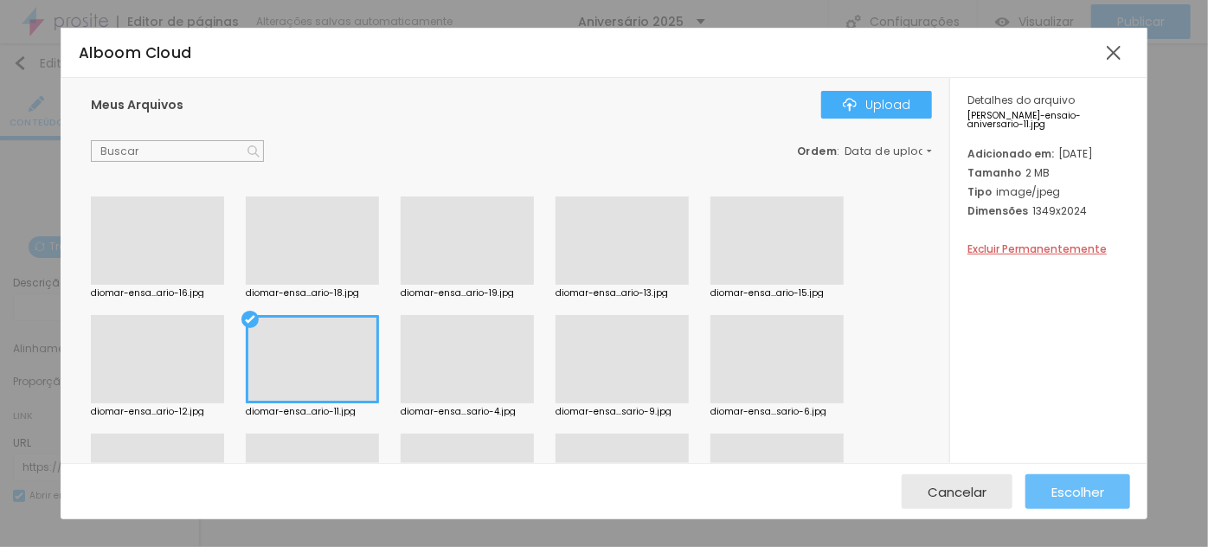
click at [1054, 497] on span "Escolher" at bounding box center [1078, 492] width 53 height 15
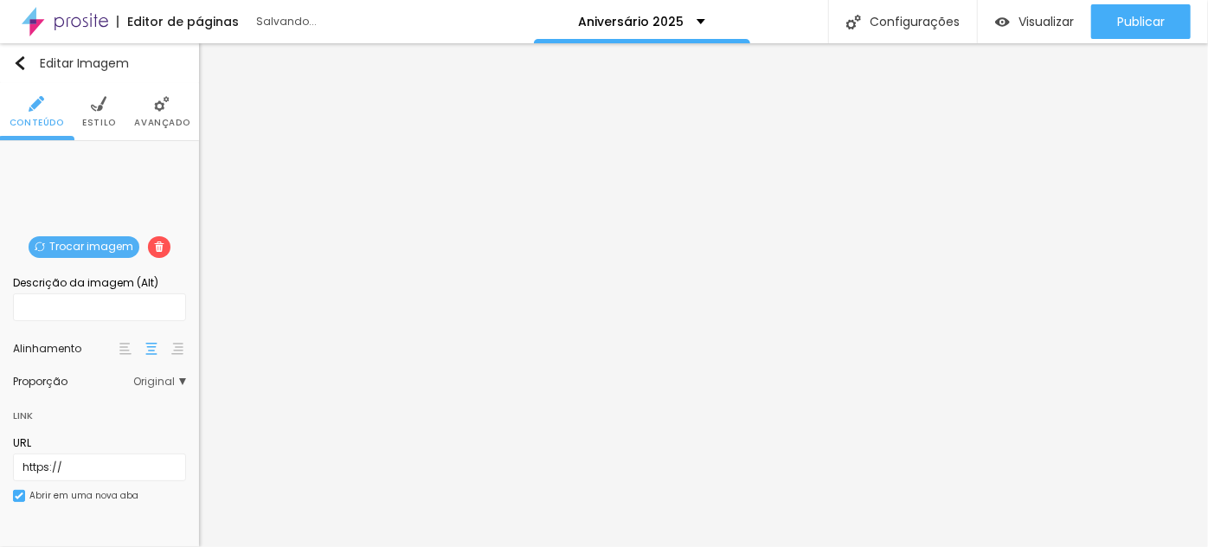
click at [101, 245] on span "Trocar imagem" at bounding box center [84, 247] width 111 height 22
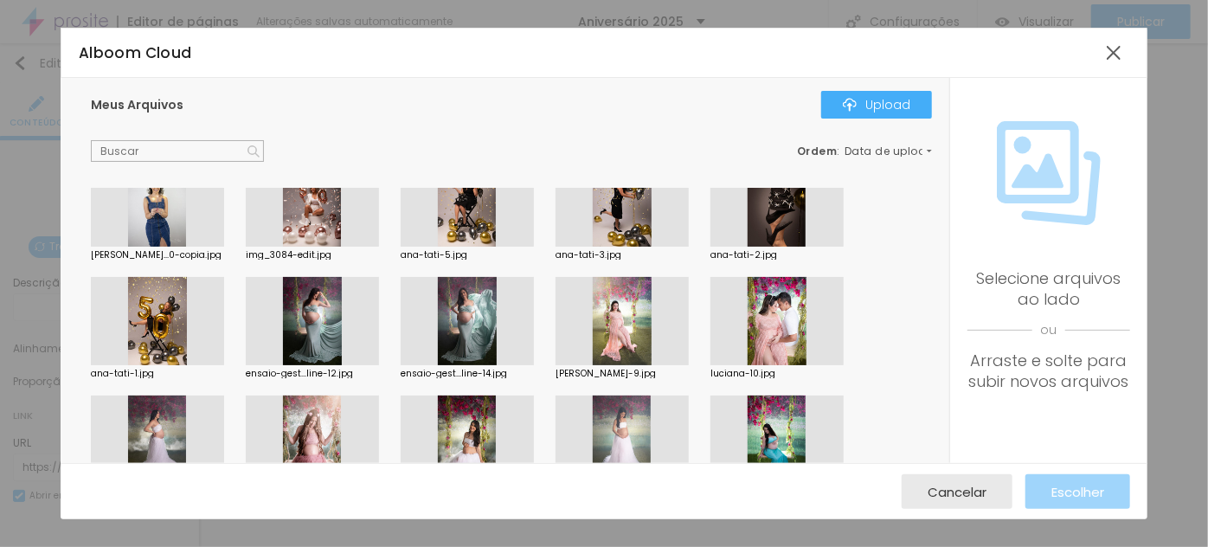
scroll to position [472, 0]
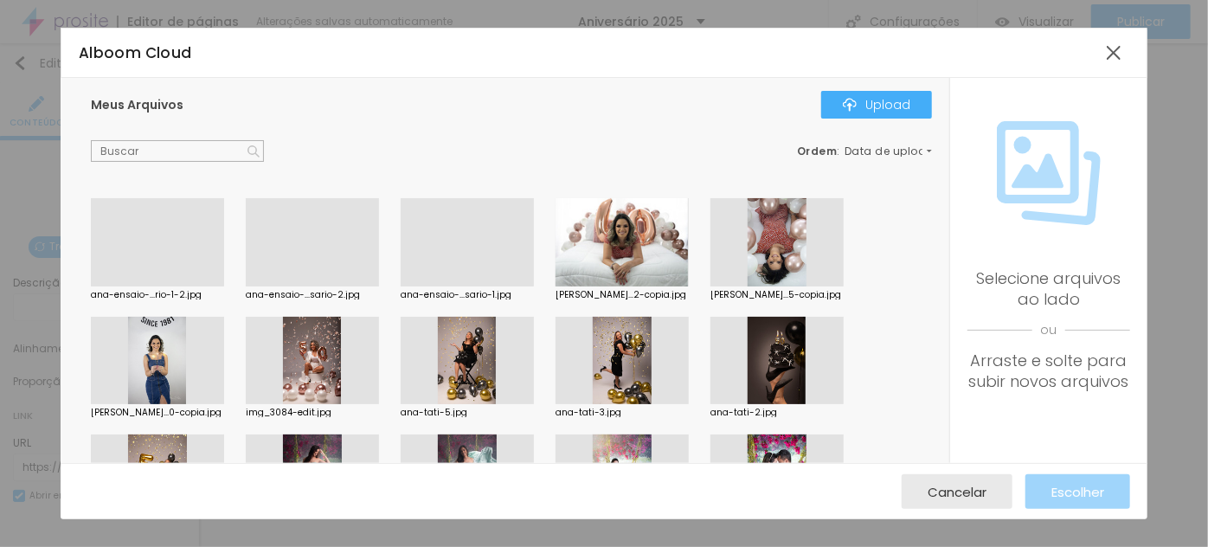
click at [469, 360] on div at bounding box center [467, 361] width 133 height 88
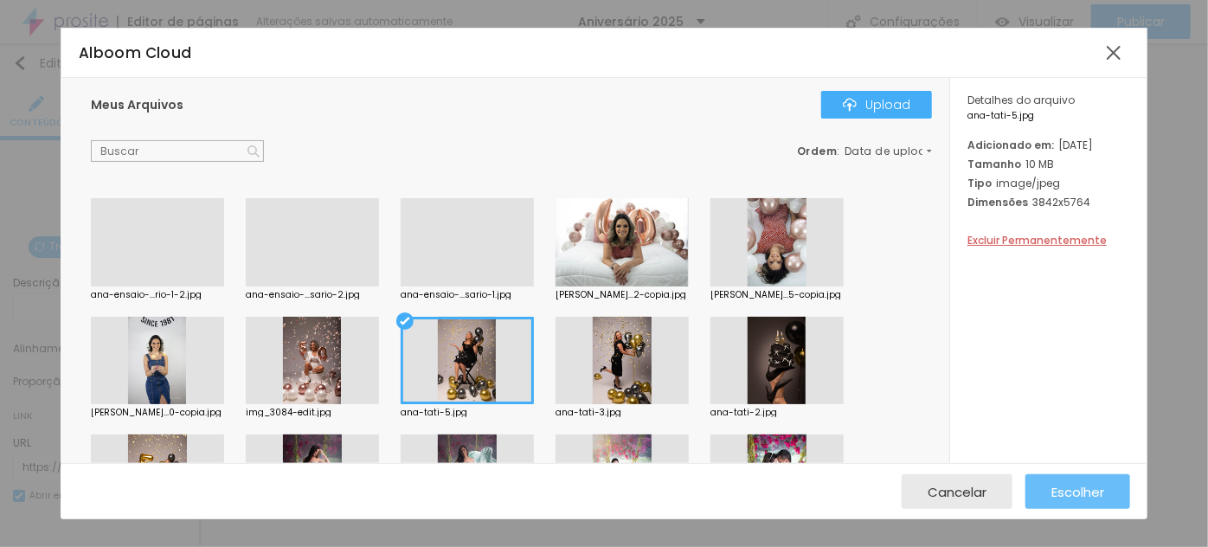
click at [1056, 493] on span "Escolher" at bounding box center [1078, 492] width 53 height 15
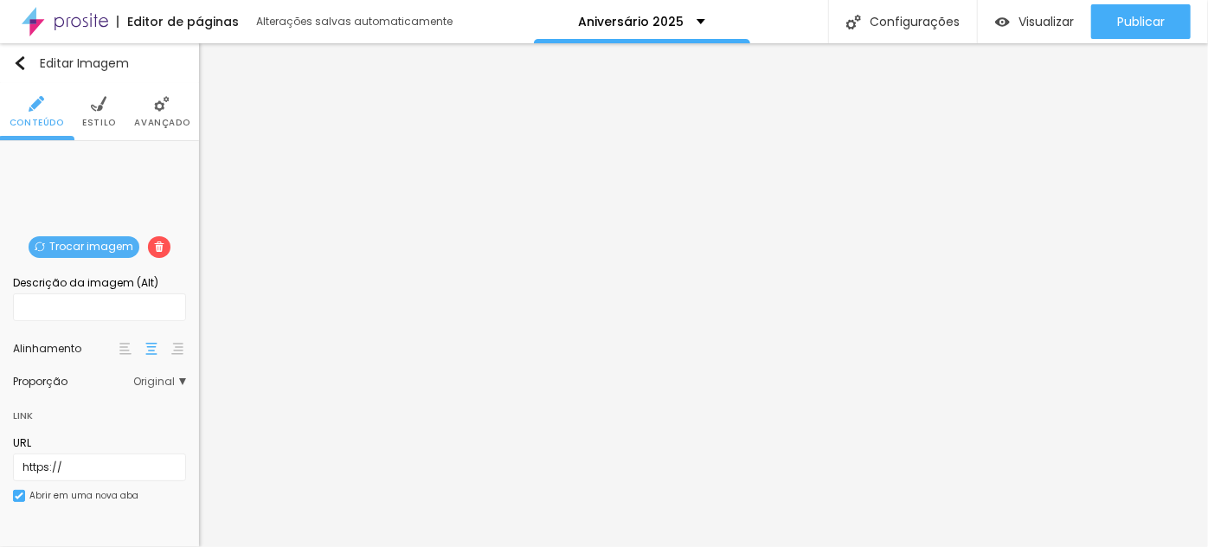
click at [75, 242] on span "Trocar imagem" at bounding box center [84, 247] width 111 height 22
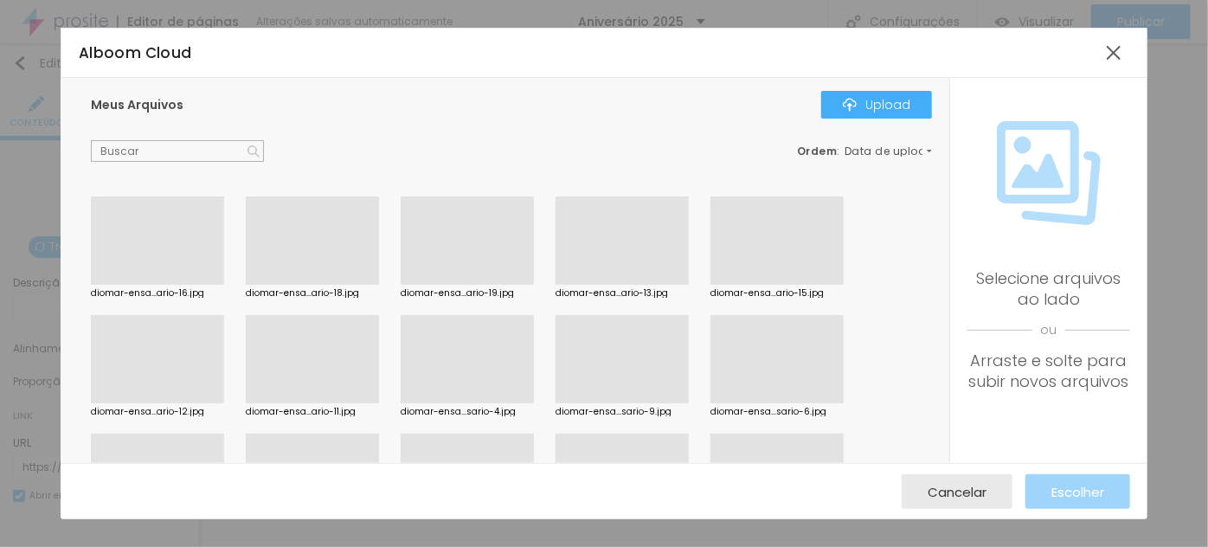
click at [176, 285] on div at bounding box center [157, 285] width 133 height 0
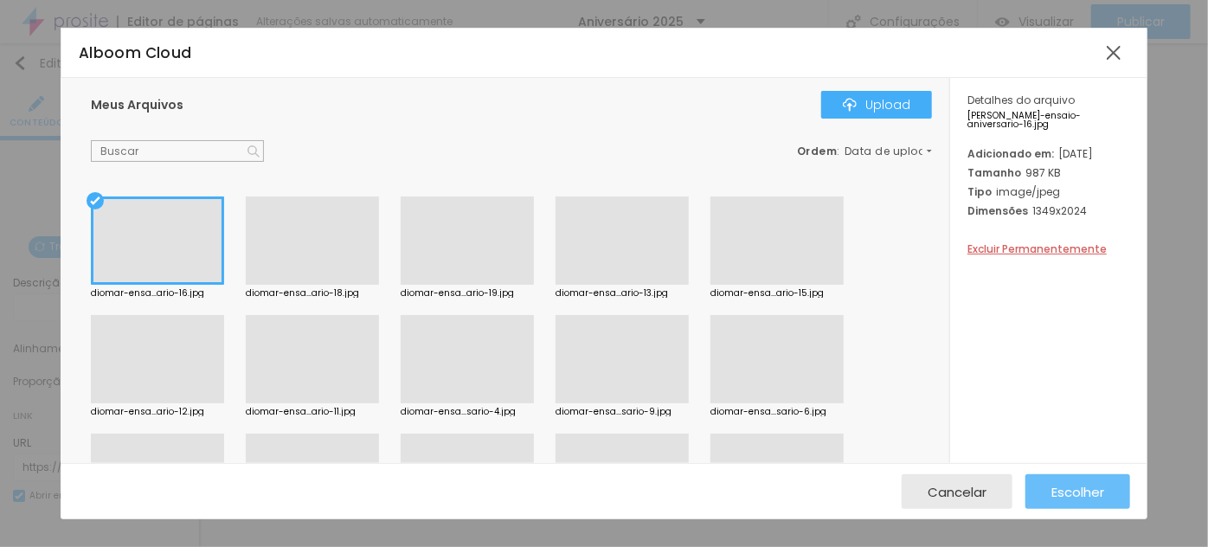
click at [1060, 493] on span "Escolher" at bounding box center [1078, 492] width 53 height 15
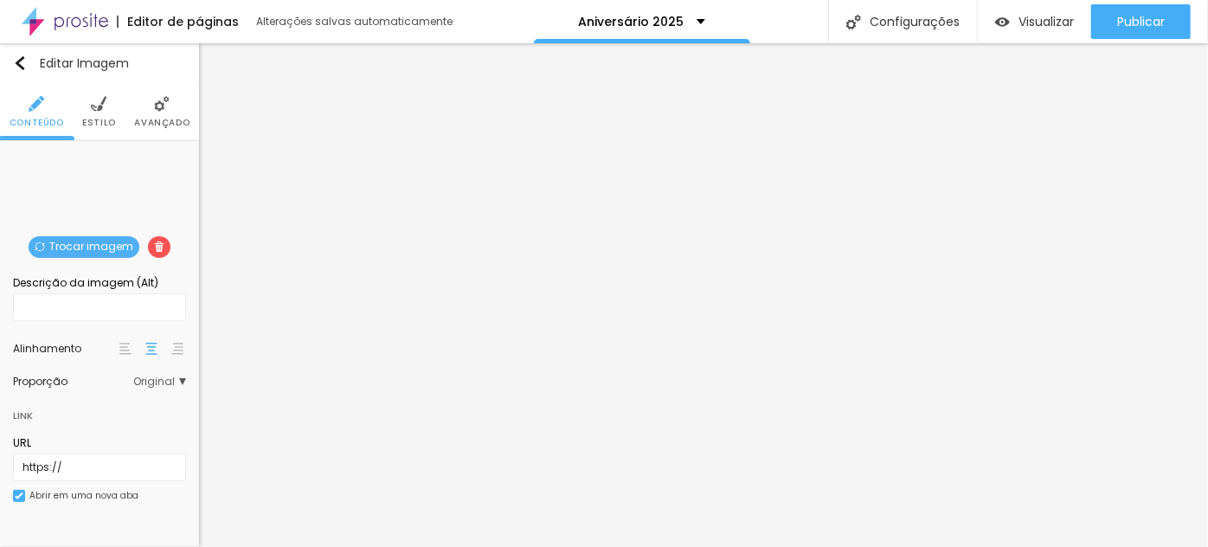
click at [104, 239] on span "Trocar imagem" at bounding box center [84, 247] width 111 height 22
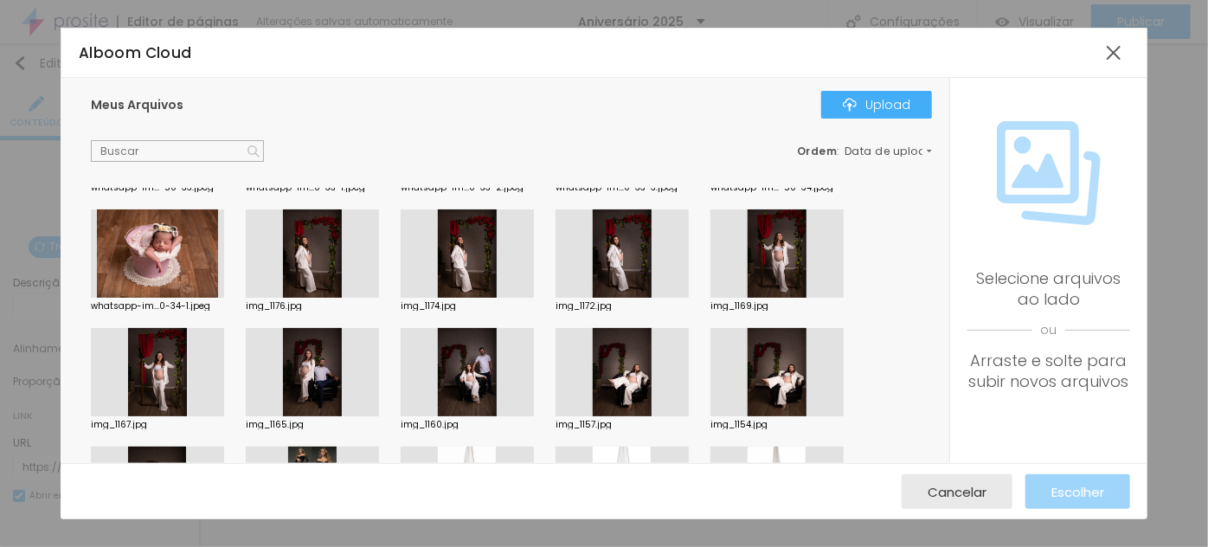
scroll to position [4879, 0]
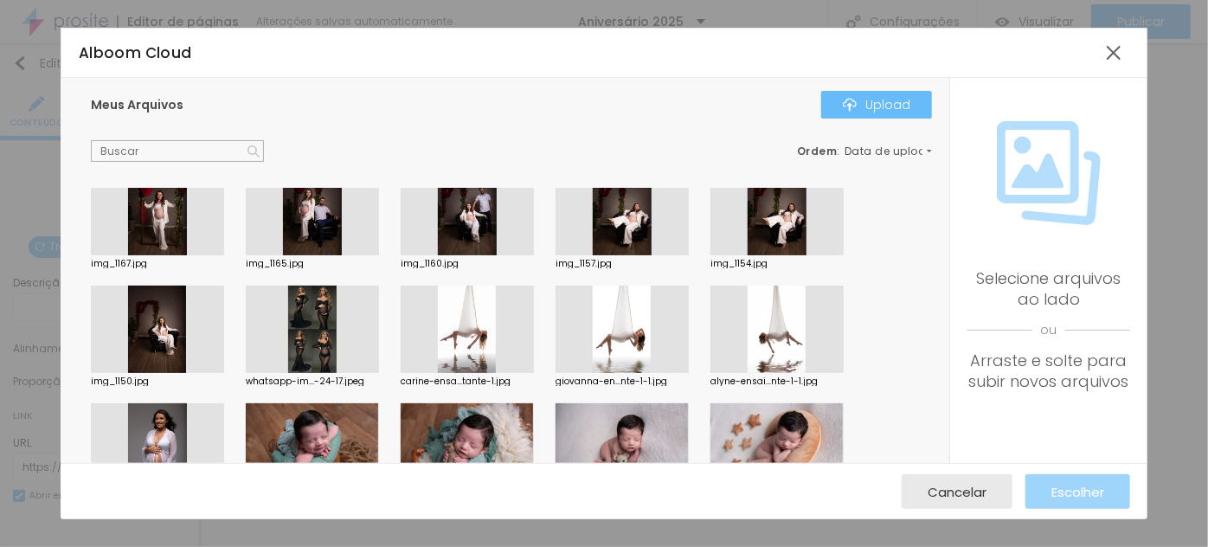
click at [856, 100] on img "button" at bounding box center [850, 105] width 14 height 14
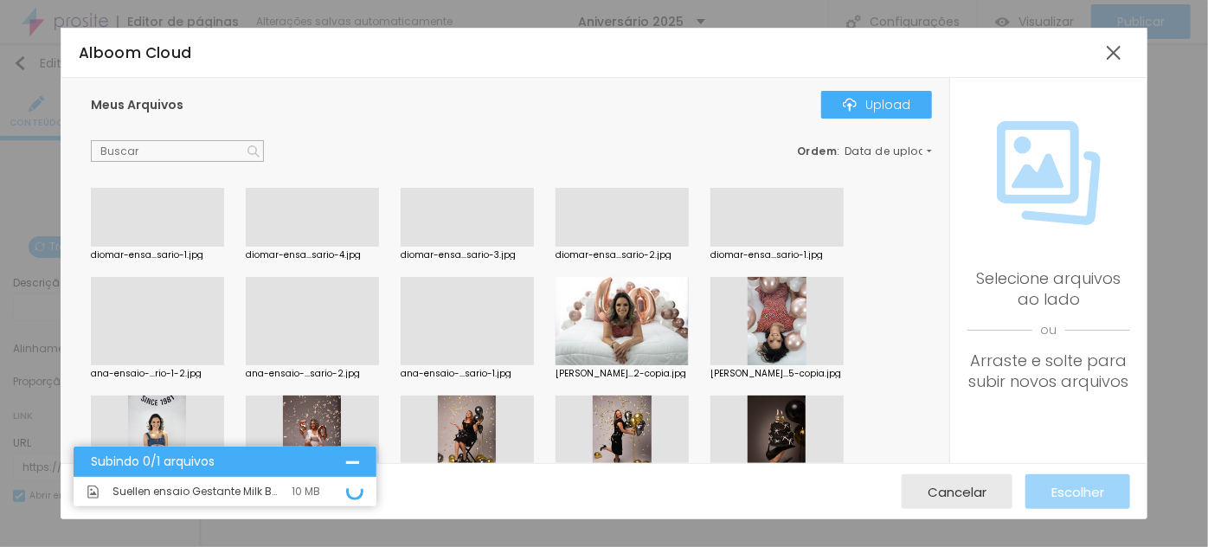
scroll to position [0, 0]
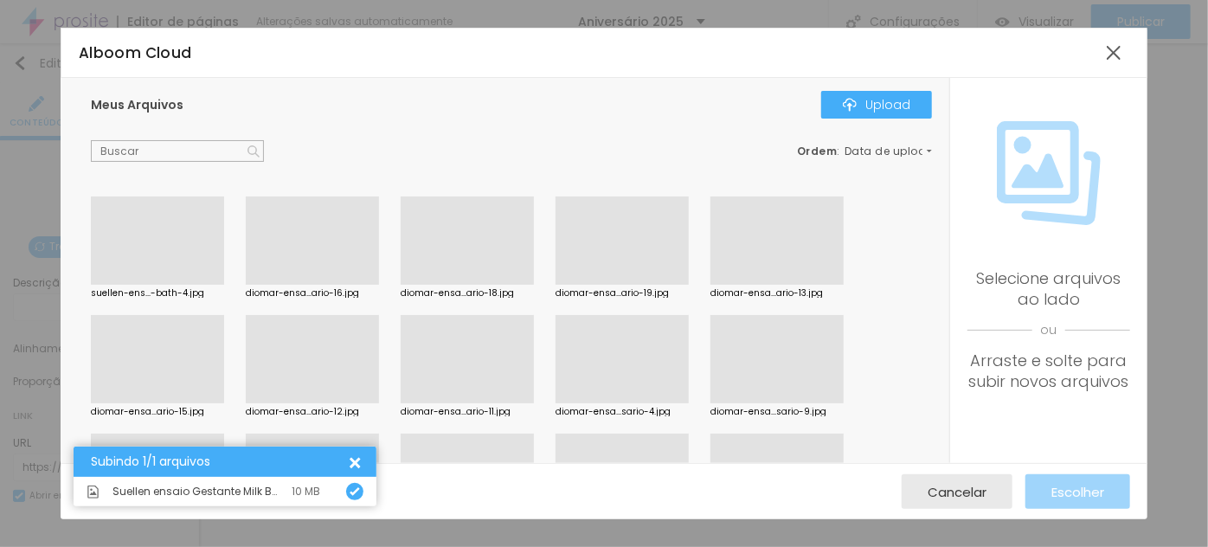
click at [120, 285] on div at bounding box center [157, 285] width 133 height 0
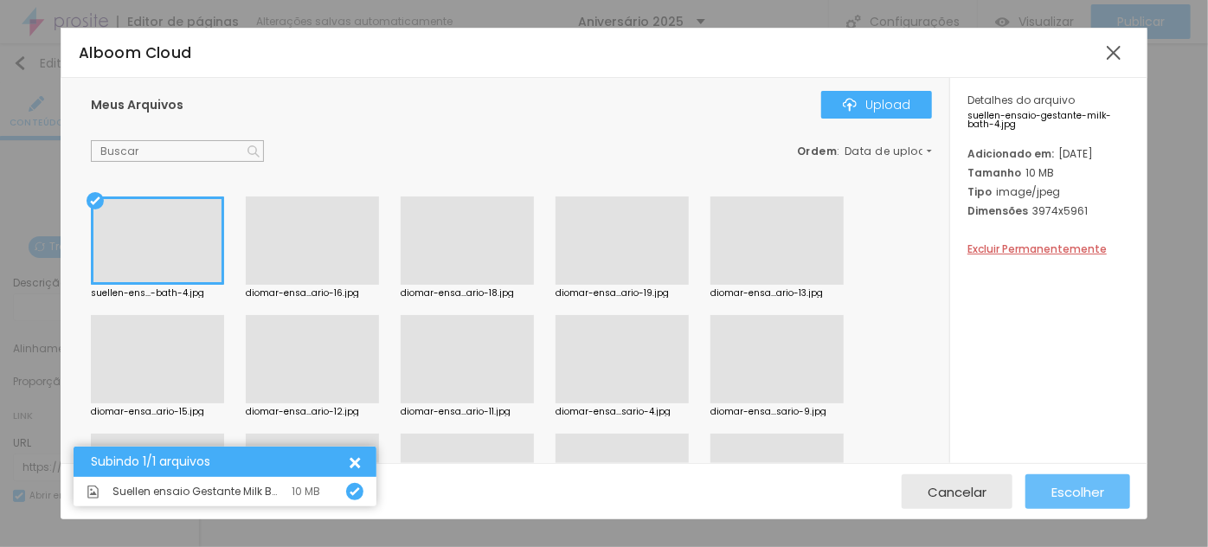
click at [1082, 485] on span "Escolher" at bounding box center [1078, 492] width 53 height 15
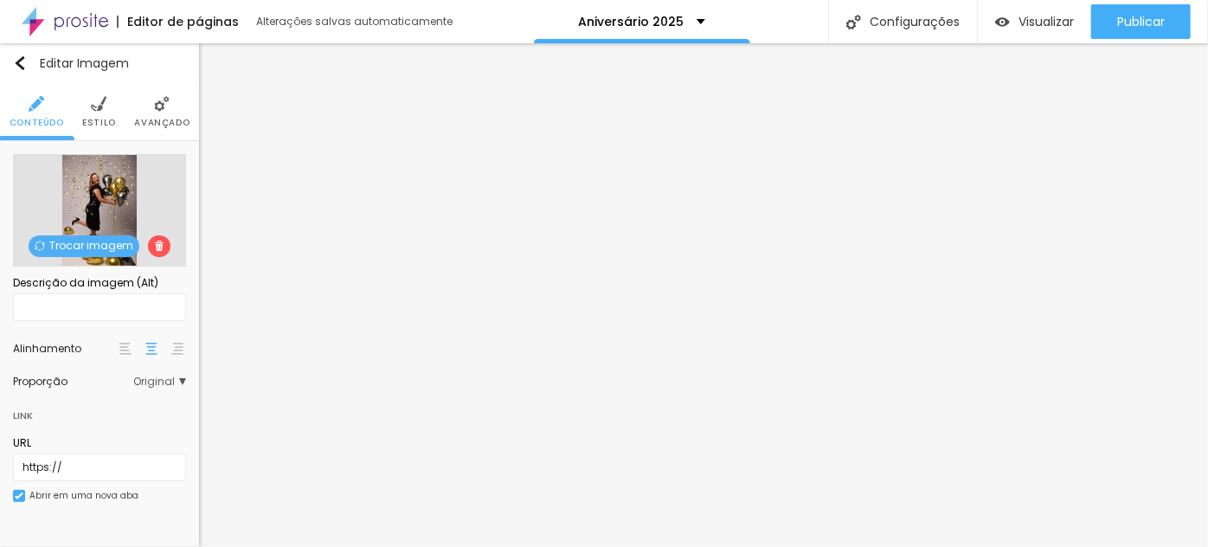
click at [100, 244] on span "Trocar imagem" at bounding box center [84, 246] width 111 height 22
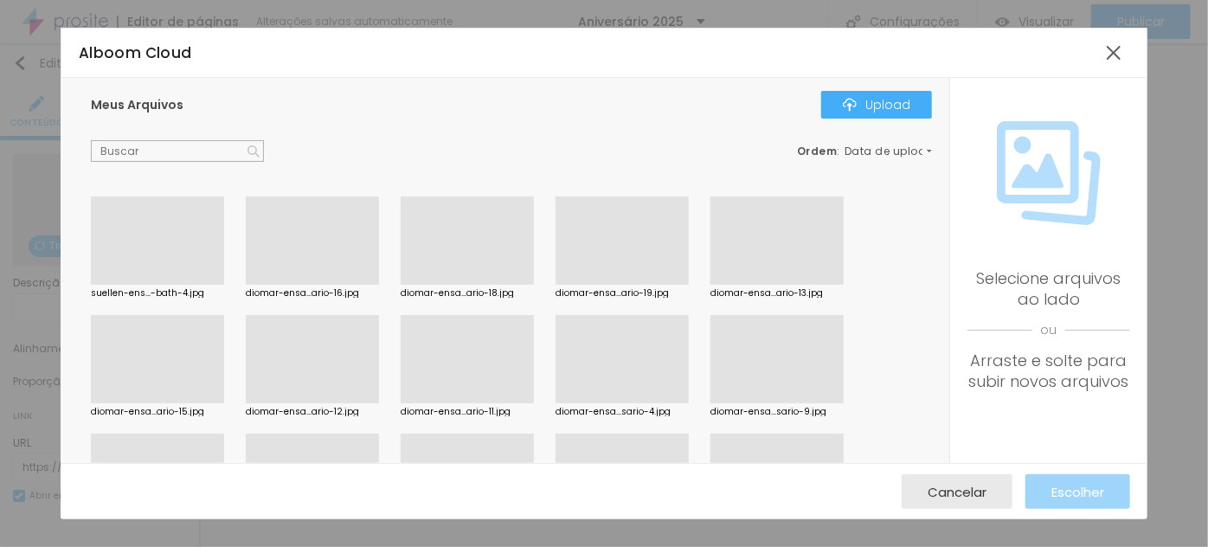
click at [623, 285] on div at bounding box center [622, 285] width 133 height 0
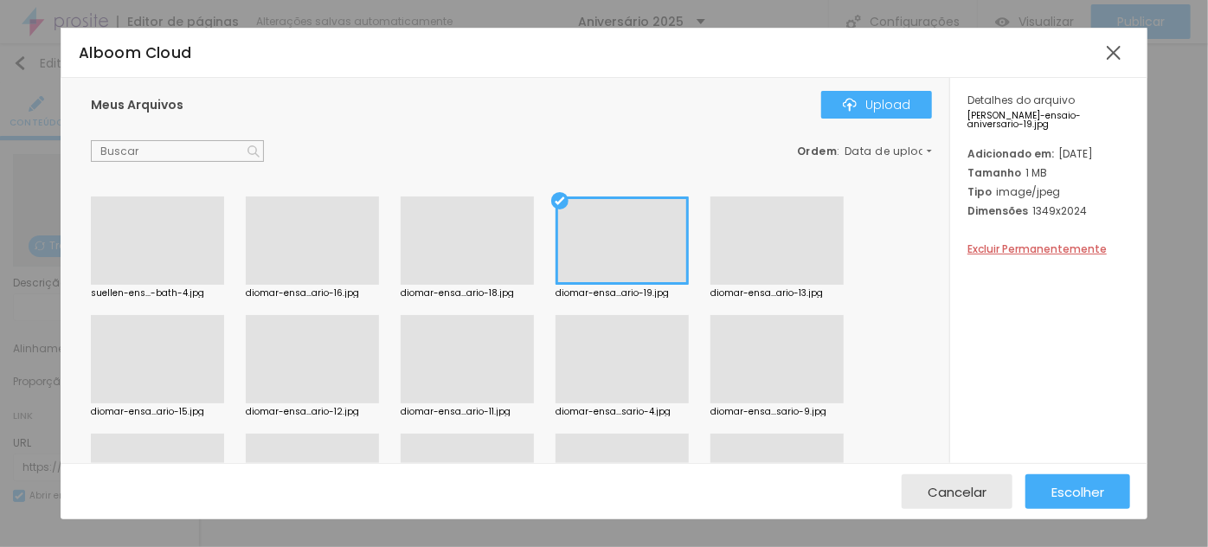
click at [154, 403] on div at bounding box center [157, 403] width 133 height 0
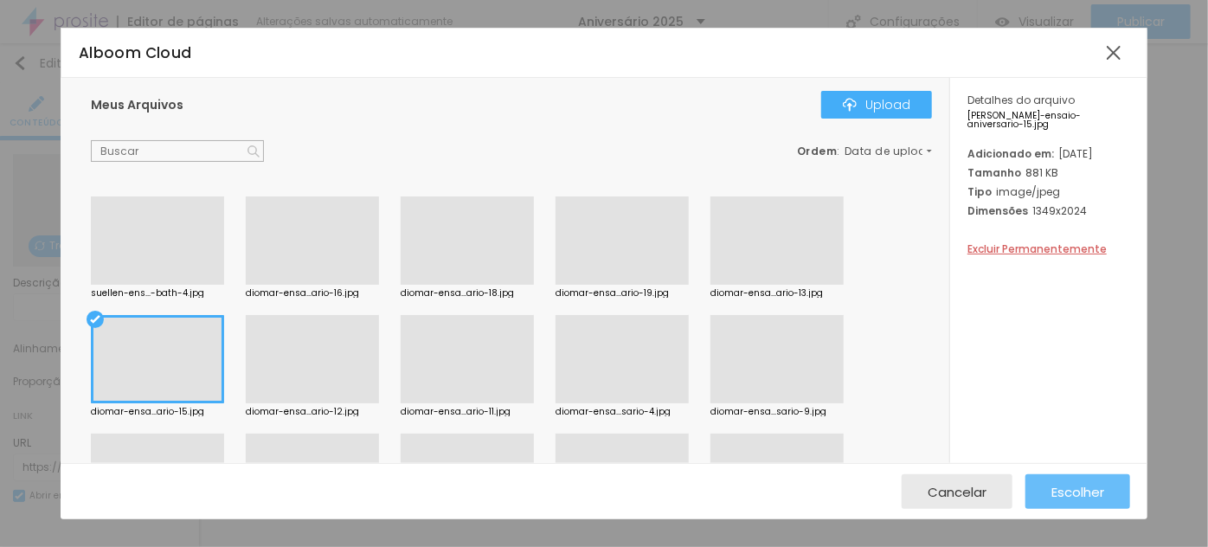
click at [1097, 493] on span "Escolher" at bounding box center [1078, 492] width 53 height 15
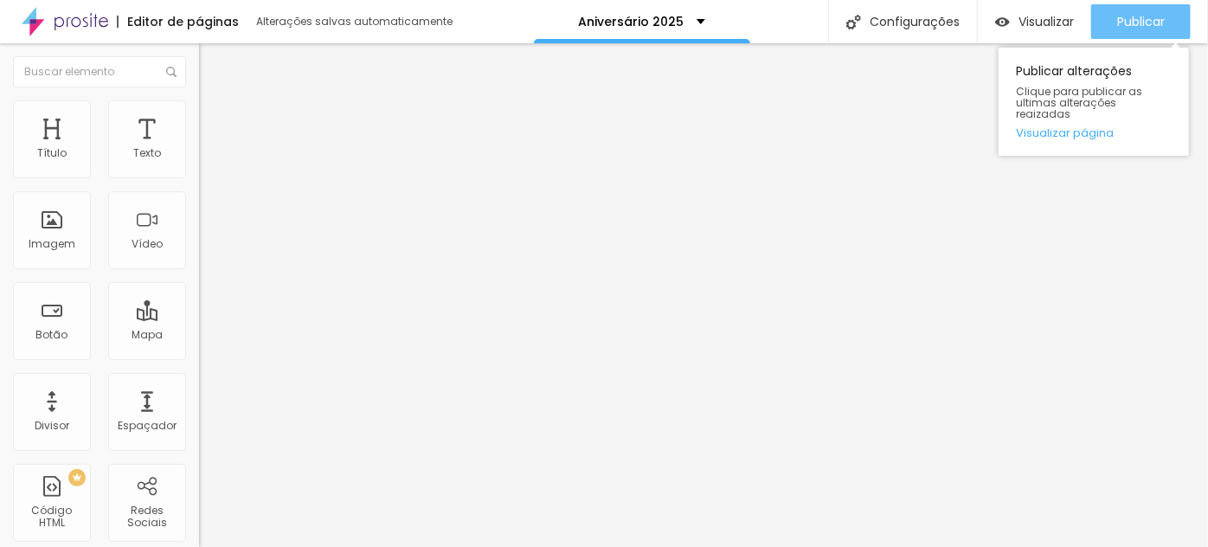
click at [1161, 15] on span "Publicar" at bounding box center [1142, 22] width 48 height 14
click at [1152, 16] on span "Publicar" at bounding box center [1142, 22] width 48 height 14
click at [1122, 17] on span "Publicar" at bounding box center [1142, 22] width 48 height 14
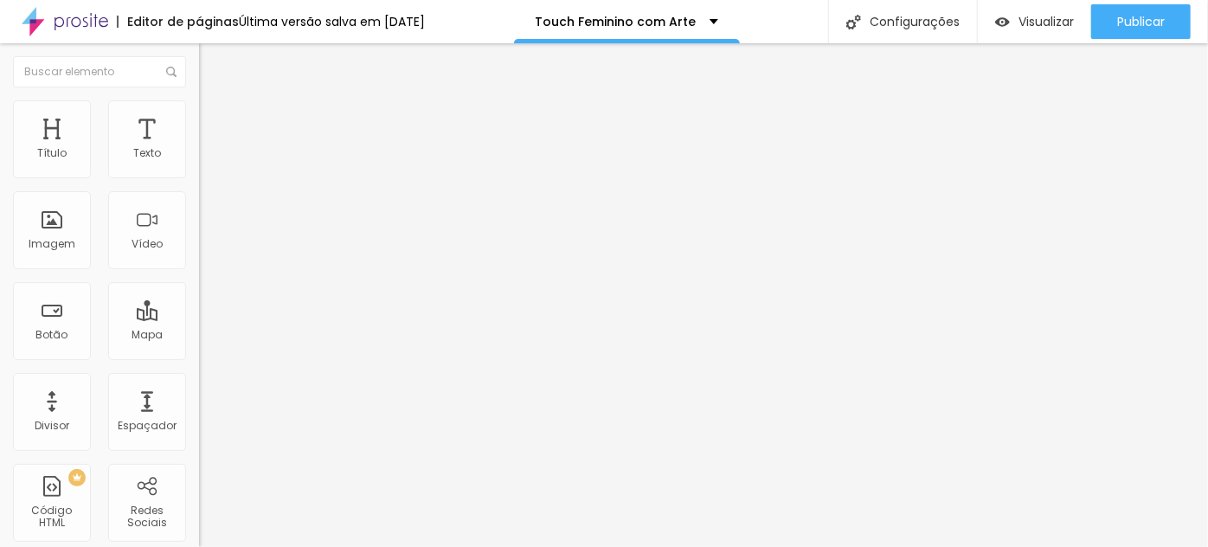
click at [199, 106] on li "Estilo" at bounding box center [298, 108] width 199 height 17
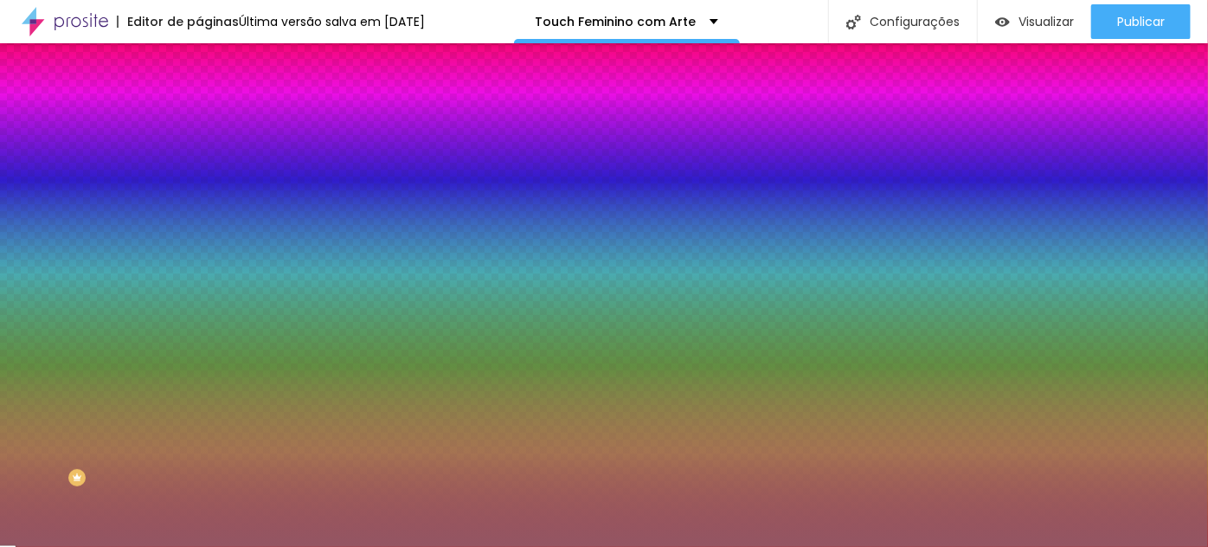
drag, startPoint x: 147, startPoint y: 312, endPoint x: 181, endPoint y: 312, distance: 33.8
click at [199, 253] on input "#935663" at bounding box center [303, 243] width 208 height 17
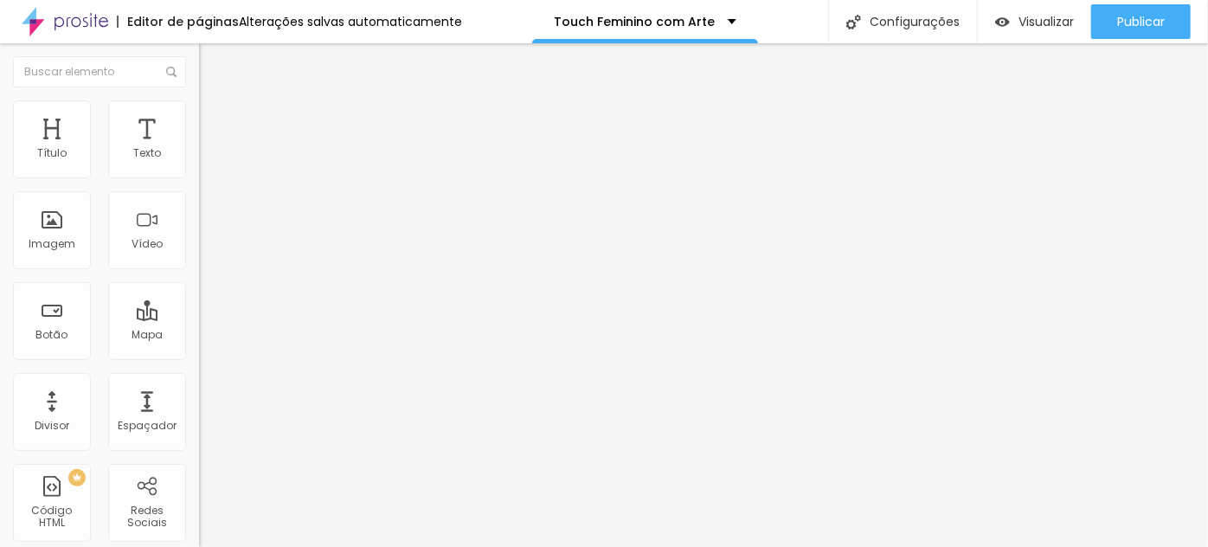
drag, startPoint x: 92, startPoint y: 104, endPoint x: 112, endPoint y: 138, distance: 39.9
click at [199, 105] on img at bounding box center [207, 108] width 16 height 16
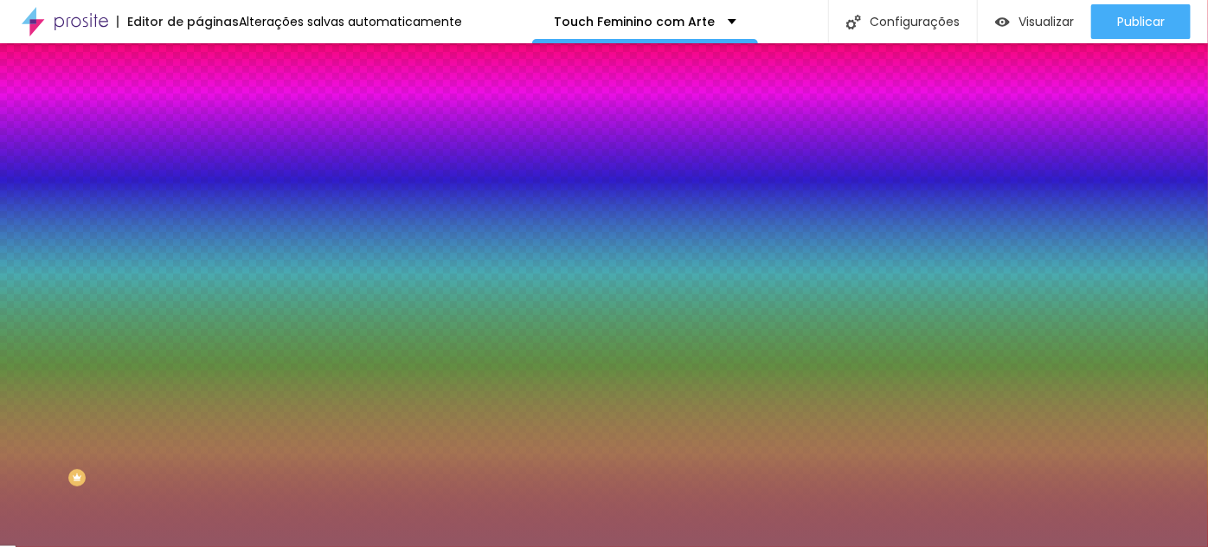
click at [199, 253] on input "#935663" at bounding box center [303, 243] width 208 height 17
click at [199, 235] on div at bounding box center [298, 235] width 199 height 0
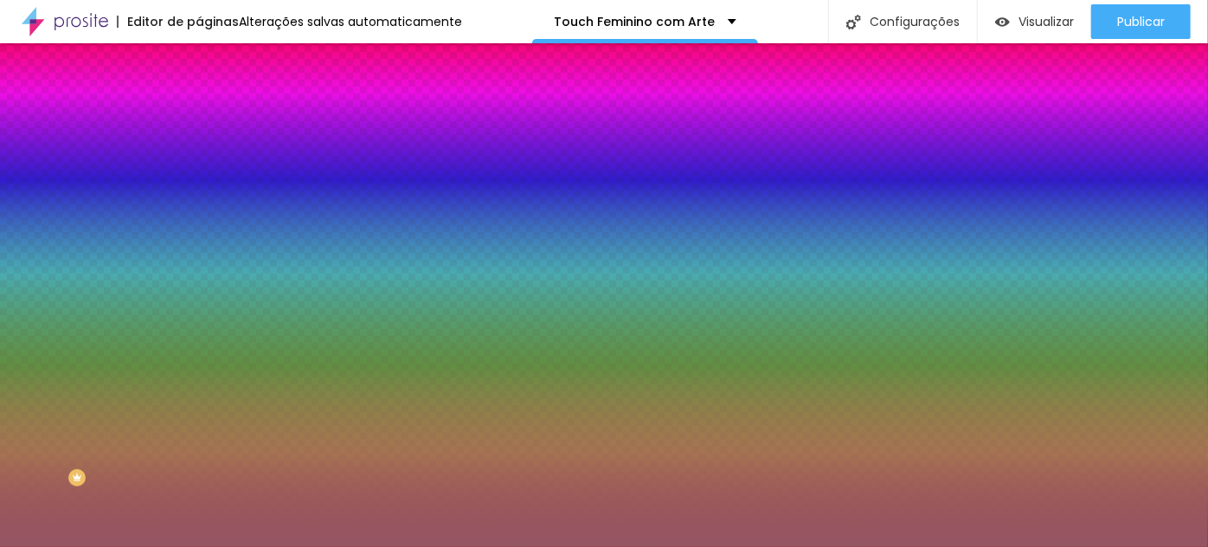
drag, startPoint x: 177, startPoint y: 370, endPoint x: 190, endPoint y: 339, distance: 33.0
click at [168, 345] on div at bounding box center [604, 273] width 1208 height 547
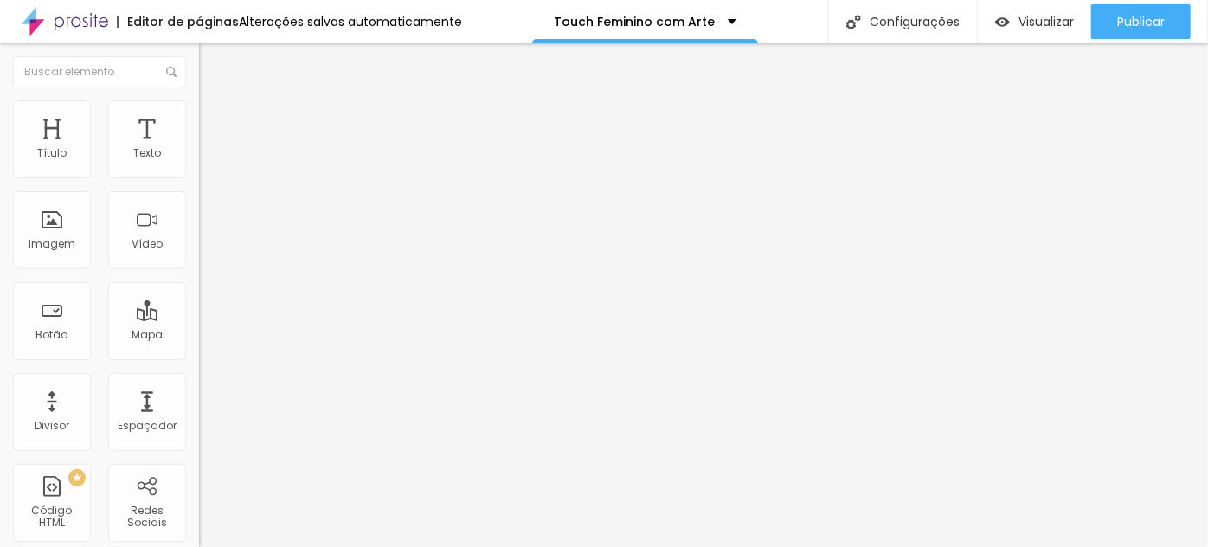
click at [199, 106] on img at bounding box center [207, 108] width 16 height 16
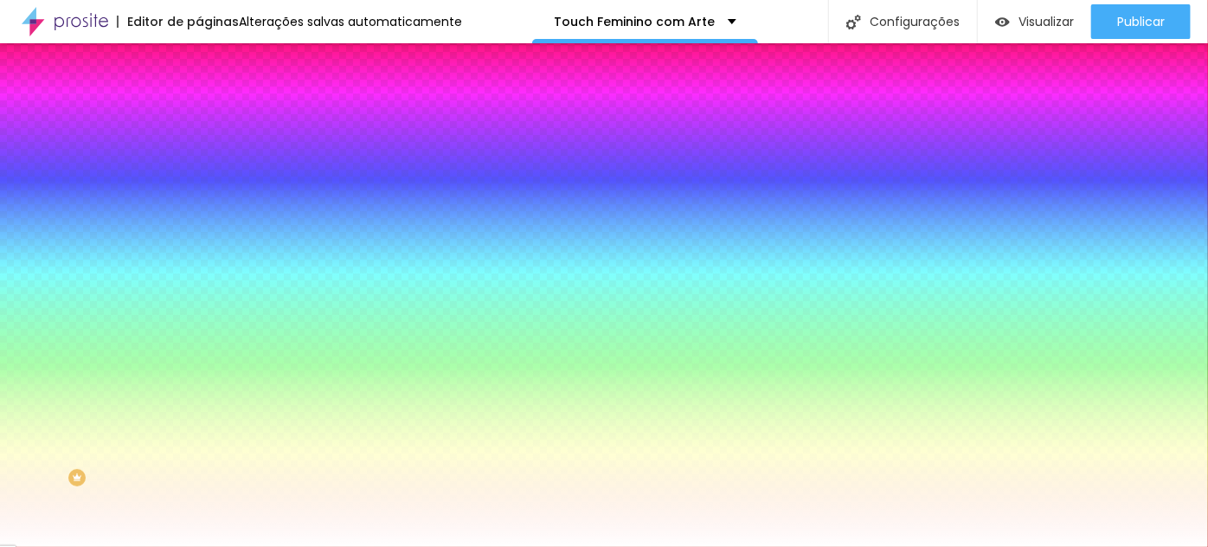
click at [199, 165] on div at bounding box center [298, 165] width 199 height 0
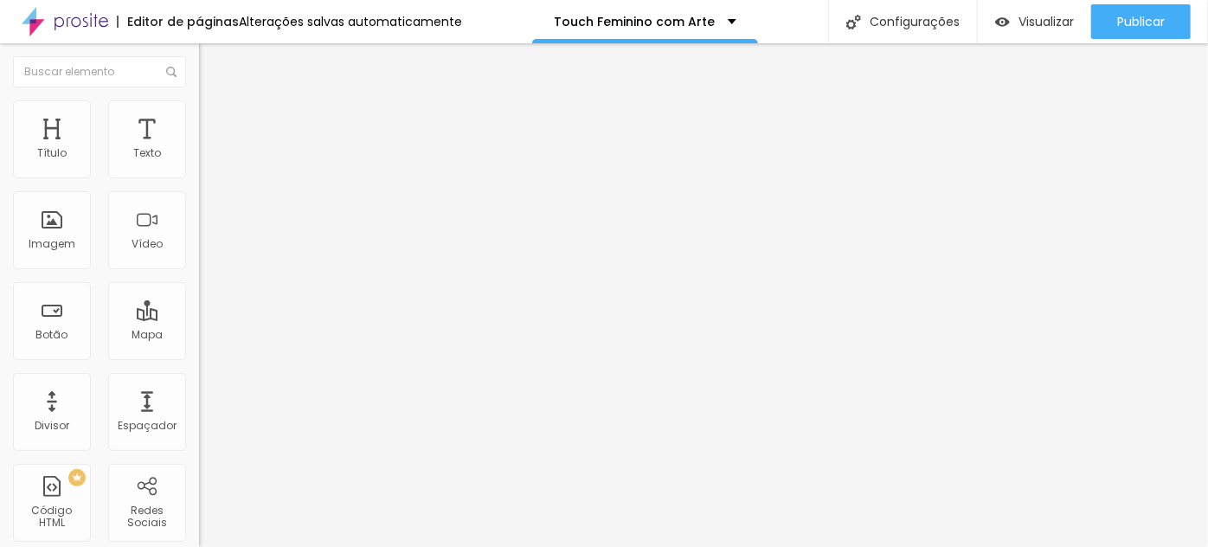
drag, startPoint x: 100, startPoint y: 110, endPoint x: 111, endPoint y: 132, distance: 25.2
click at [199, 110] on img at bounding box center [207, 108] width 16 height 16
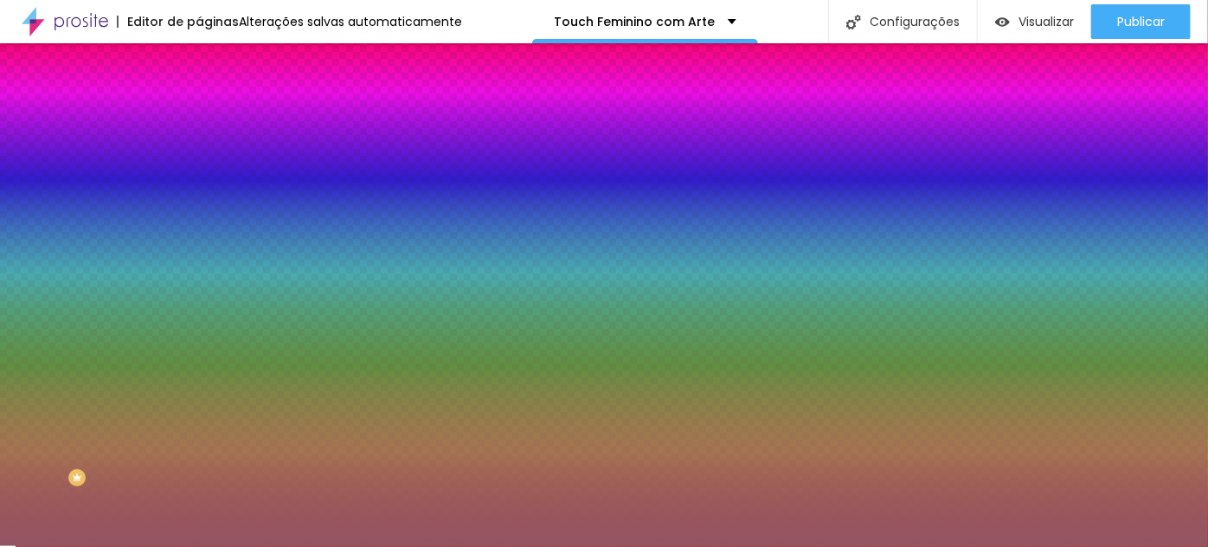
click at [199, 253] on input "#935663" at bounding box center [303, 243] width 208 height 17
click at [199, 235] on div at bounding box center [298, 235] width 199 height 0
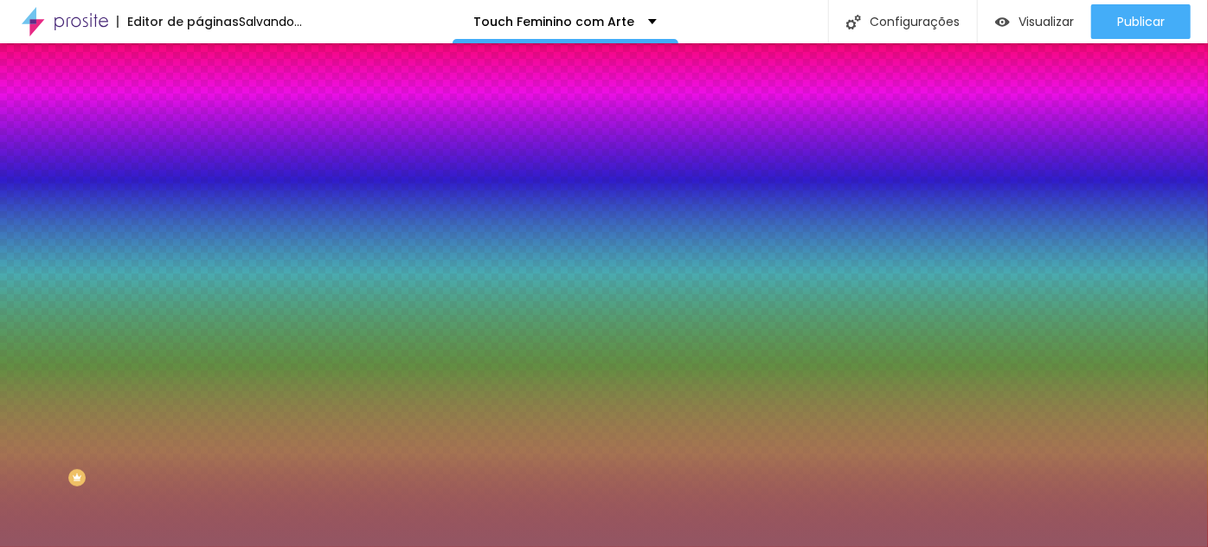
drag, startPoint x: 170, startPoint y: 338, endPoint x: 182, endPoint y: 312, distance: 28.7
click at [199, 253] on div "Cor de fundo Voltar ao padrão #935663" at bounding box center [298, 229] width 199 height 48
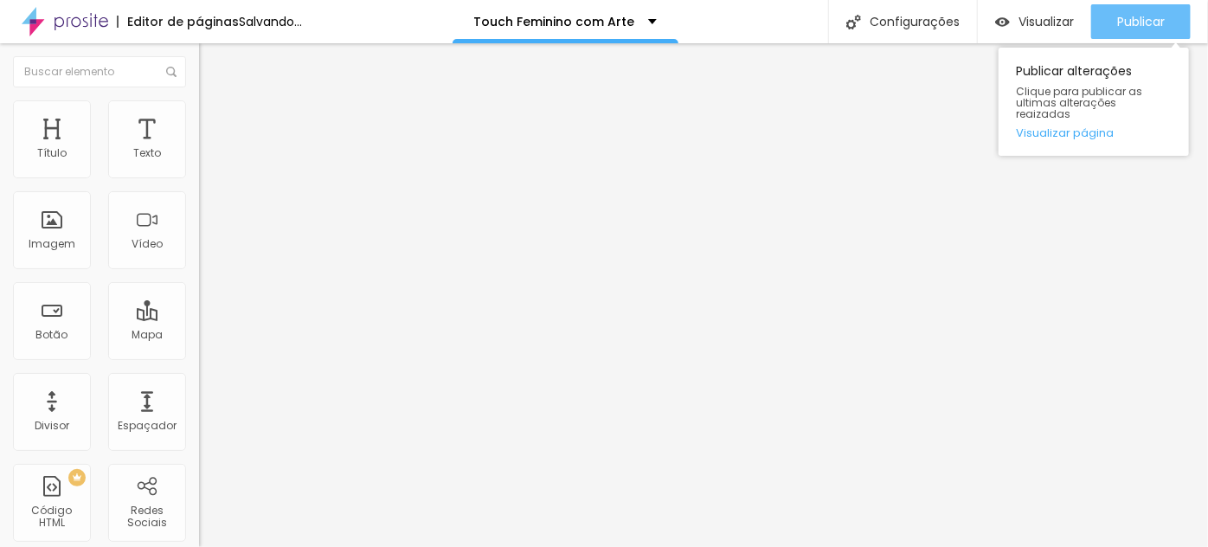
click at [1130, 23] on span "Publicar" at bounding box center [1142, 22] width 48 height 14
